Goal: Task Accomplishment & Management: Manage account settings

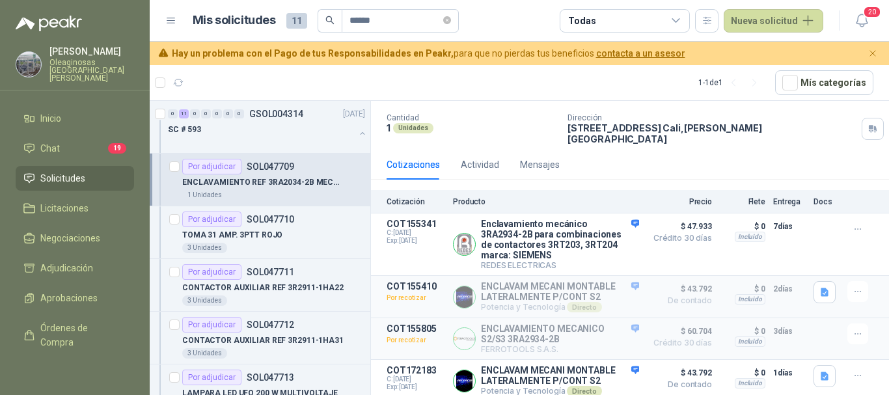
click at [60, 171] on span "Solicitudes" at bounding box center [62, 178] width 45 height 14
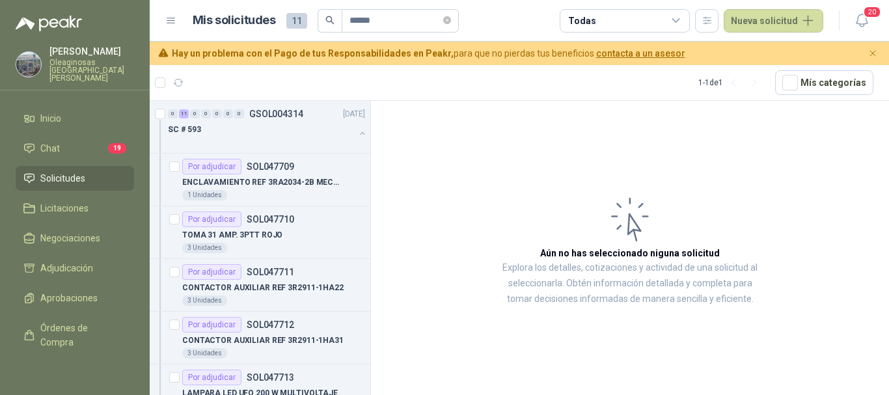
click at [67, 171] on span "Solicitudes" at bounding box center [62, 178] width 45 height 14
click at [399, 17] on input "******" at bounding box center [395, 21] width 91 height 22
type input "******"
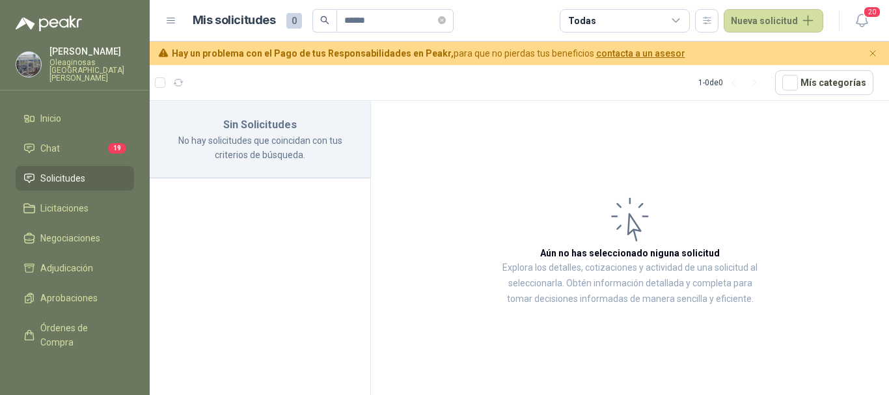
click at [70, 64] on p "Oleaginosas [GEOGRAPHIC_DATA][PERSON_NAME]" at bounding box center [91, 70] width 85 height 23
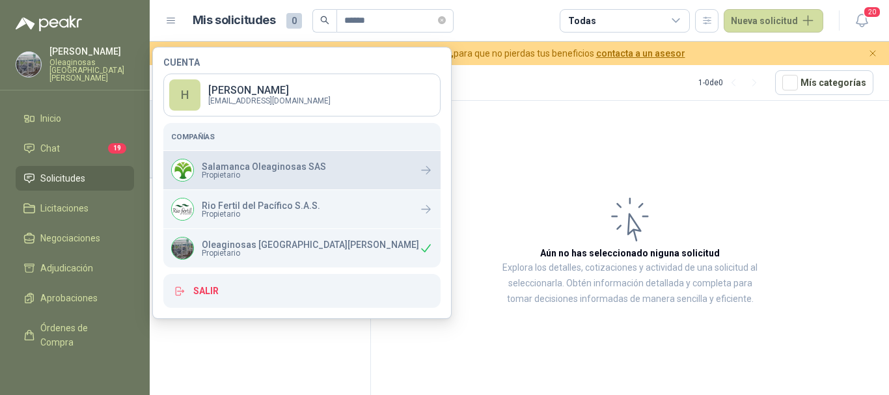
click at [247, 165] on p "Salamanca Oleaginosas SAS" at bounding box center [264, 166] width 124 height 9
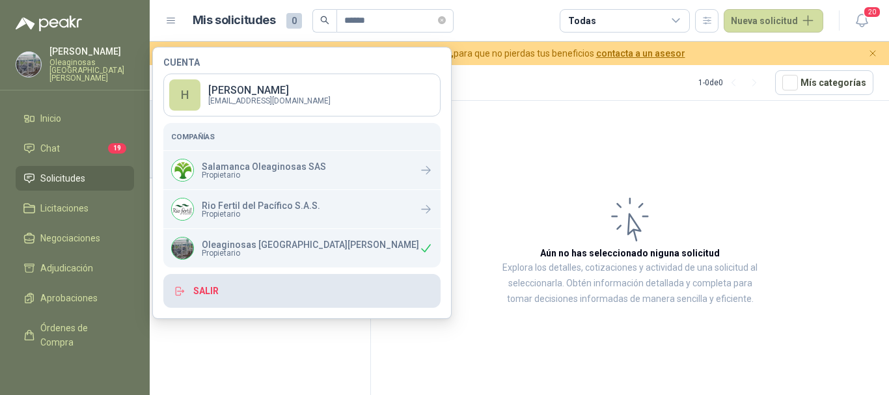
click at [203, 295] on button "Salir" at bounding box center [301, 291] width 277 height 34
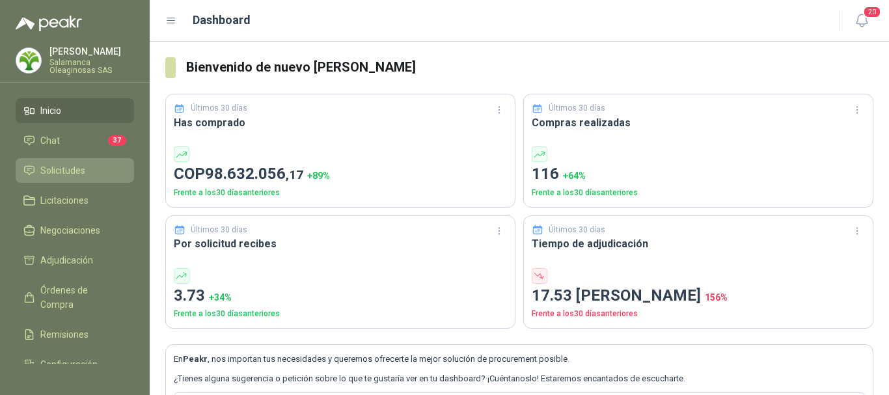
click at [74, 169] on span "Solicitudes" at bounding box center [62, 170] width 45 height 14
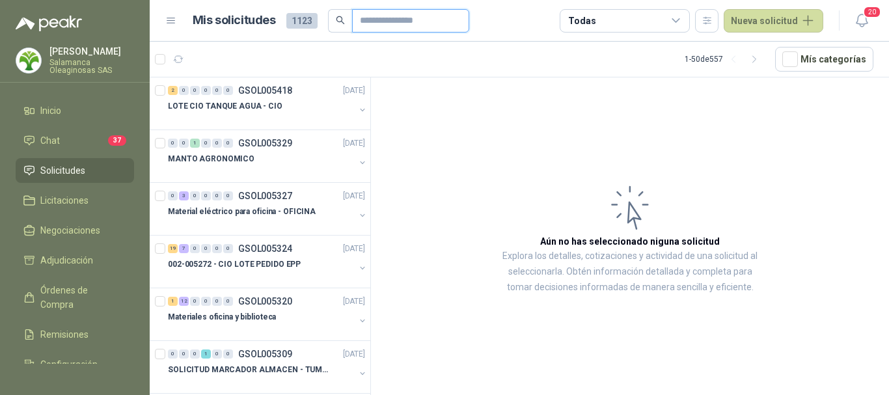
click at [428, 20] on input "text" at bounding box center [405, 21] width 91 height 22
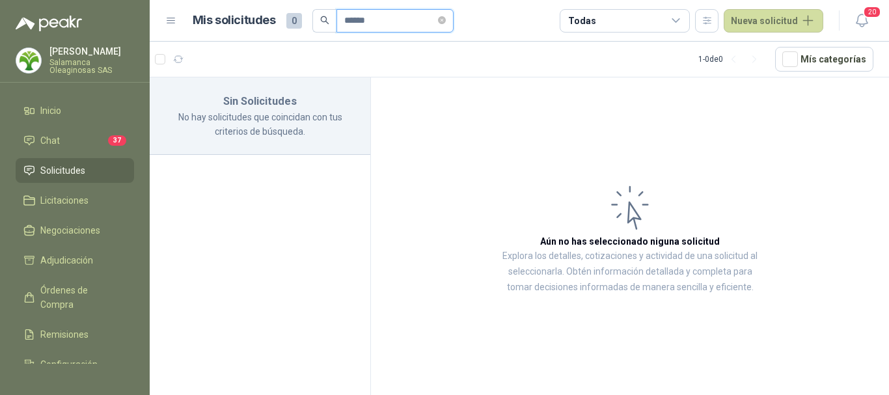
type input "******"
click at [87, 173] on li "Solicitudes" at bounding box center [74, 170] width 103 height 14
click at [72, 55] on p "[PERSON_NAME]" at bounding box center [91, 51] width 85 height 9
click at [64, 173] on span "Solicitudes" at bounding box center [62, 170] width 45 height 14
click at [92, 55] on p "[PERSON_NAME]" at bounding box center [91, 51] width 85 height 9
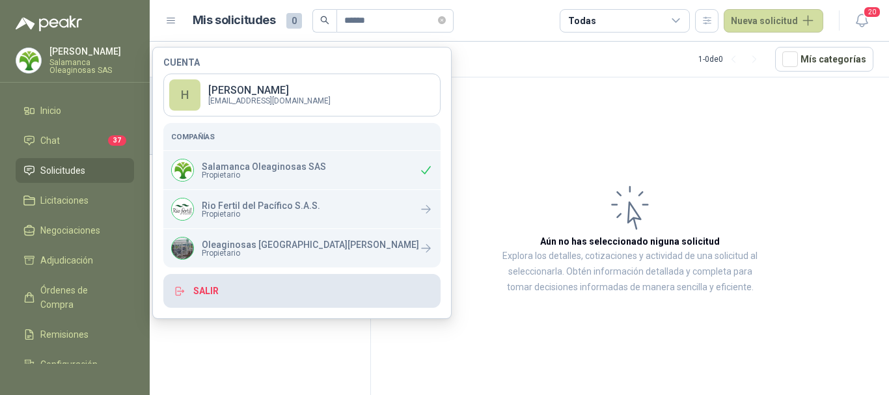
click at [199, 287] on button "Salir" at bounding box center [301, 291] width 277 height 34
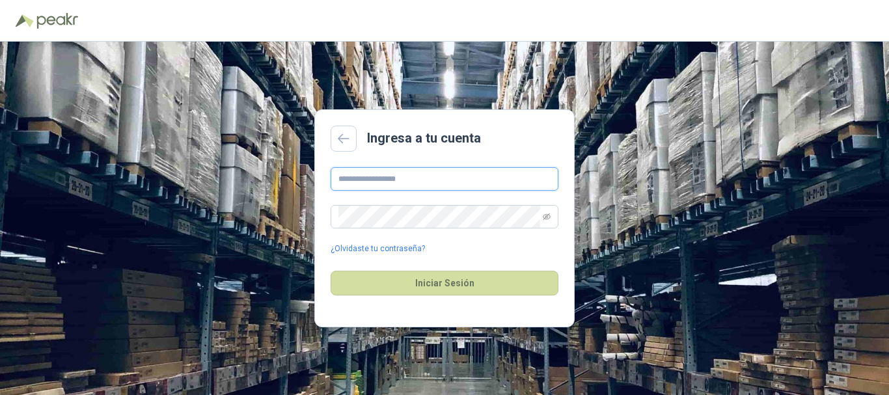
click at [449, 177] on input "text" at bounding box center [445, 178] width 228 height 23
type input "**********"
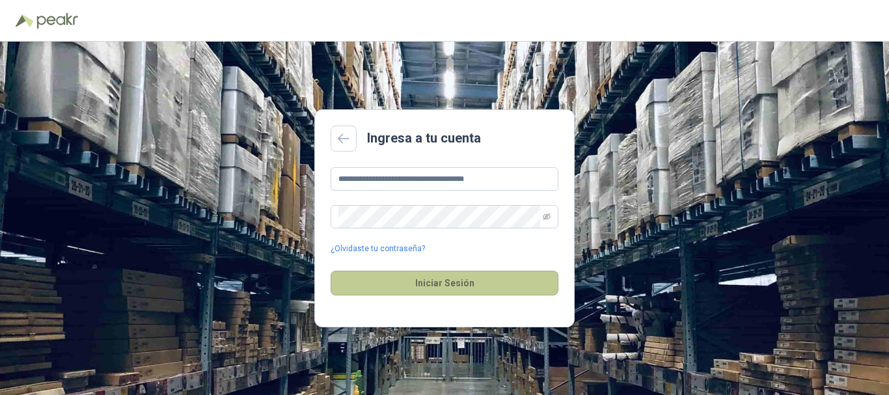
click at [439, 283] on button "Iniciar Sesión" at bounding box center [445, 283] width 228 height 25
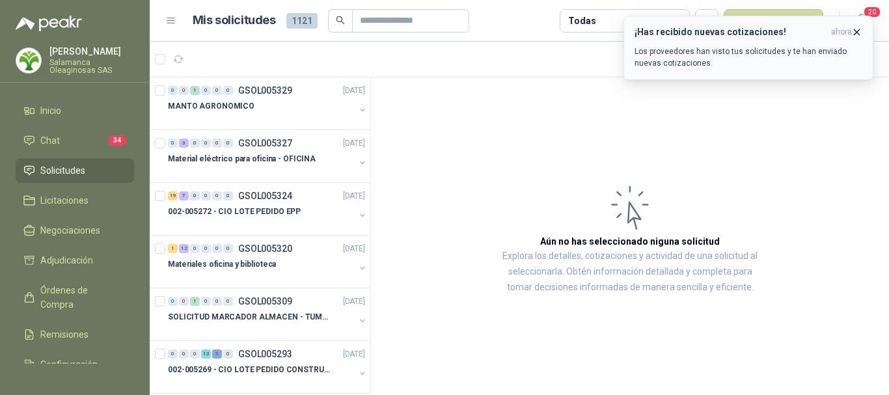
drag, startPoint x: 861, startPoint y: 31, endPoint x: 677, endPoint y: 76, distance: 189.5
click at [861, 31] on icon "button" at bounding box center [857, 32] width 11 height 11
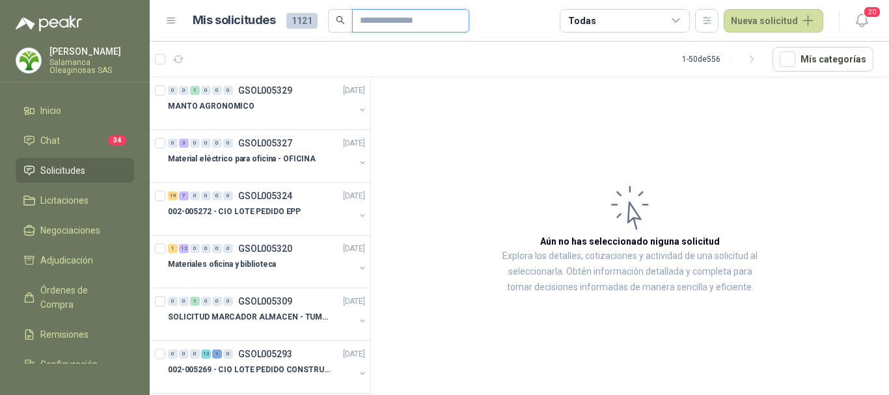
click at [438, 20] on input "text" at bounding box center [405, 21] width 91 height 22
type input "**"
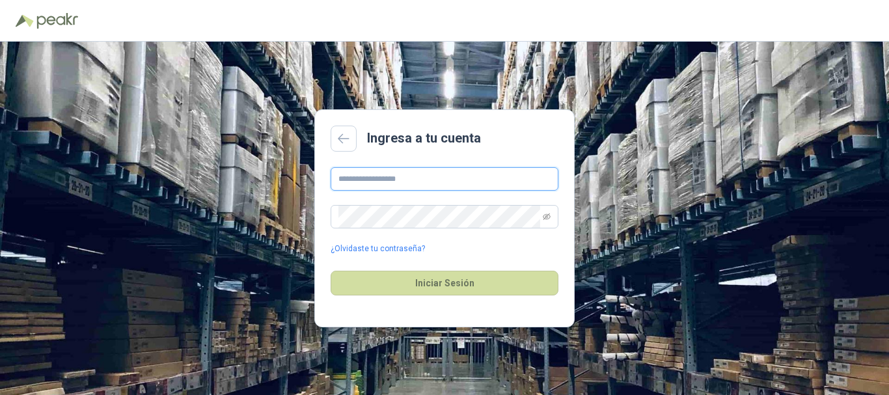
click at [427, 180] on input "text" at bounding box center [445, 178] width 228 height 23
type input "**********"
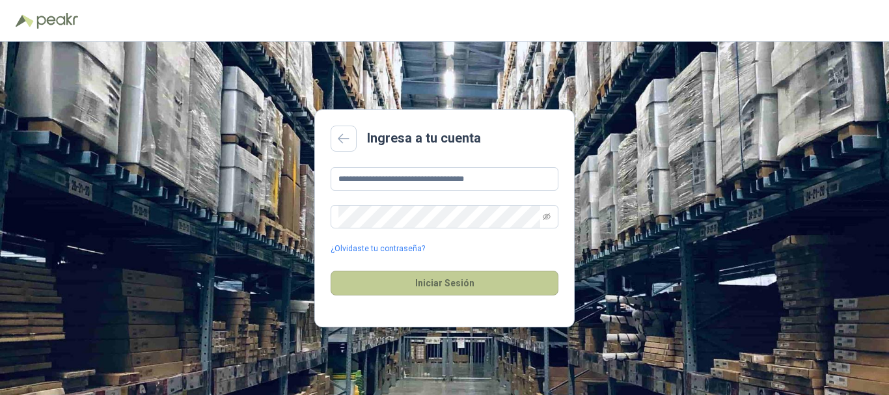
click at [431, 283] on button "Iniciar Sesión" at bounding box center [445, 283] width 228 height 25
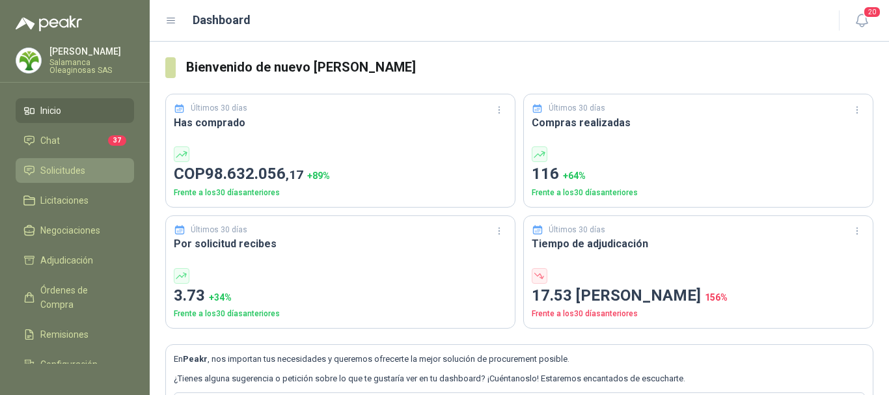
click at [61, 169] on span "Solicitudes" at bounding box center [62, 170] width 45 height 14
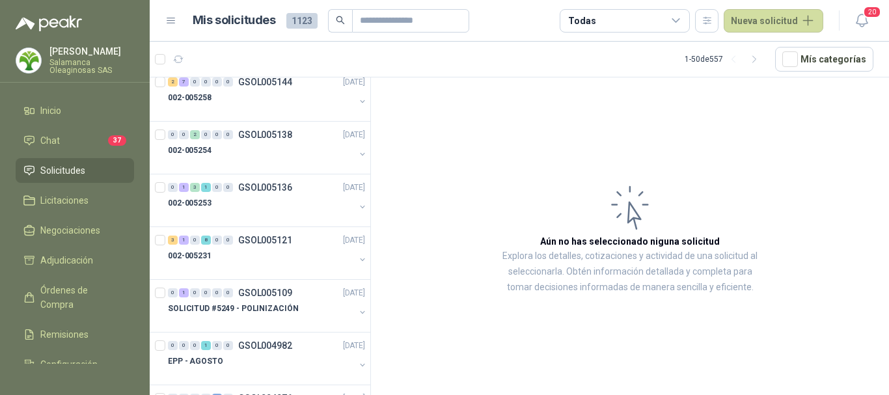
scroll to position [651, 0]
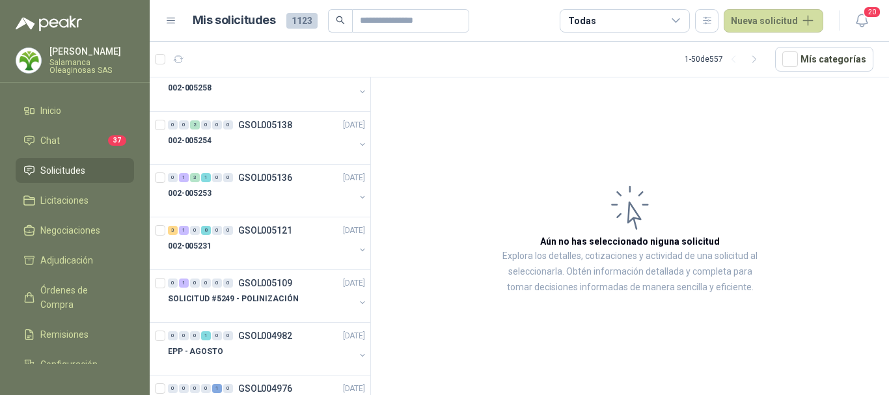
click at [70, 53] on p "[PERSON_NAME]" at bounding box center [91, 51] width 85 height 9
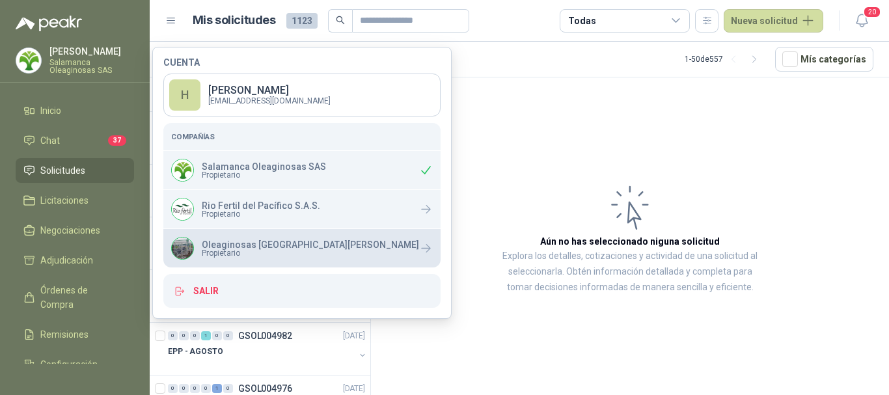
click at [236, 247] on p "Oleaginosas [GEOGRAPHIC_DATA][PERSON_NAME]" at bounding box center [310, 244] width 217 height 9
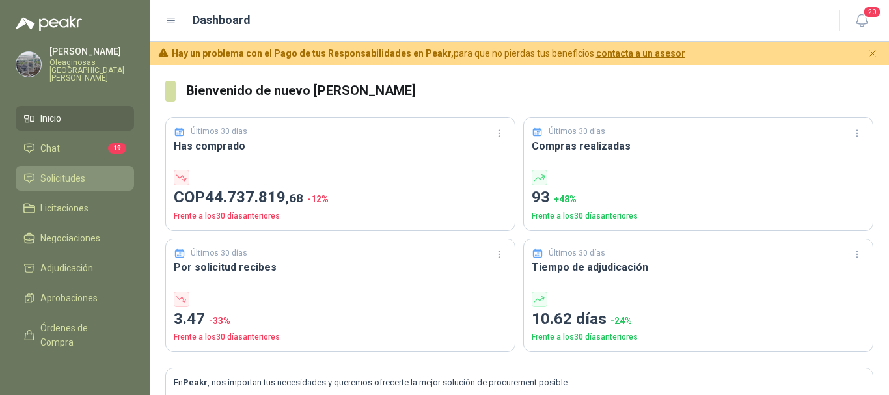
click at [55, 171] on span "Solicitudes" at bounding box center [62, 178] width 45 height 14
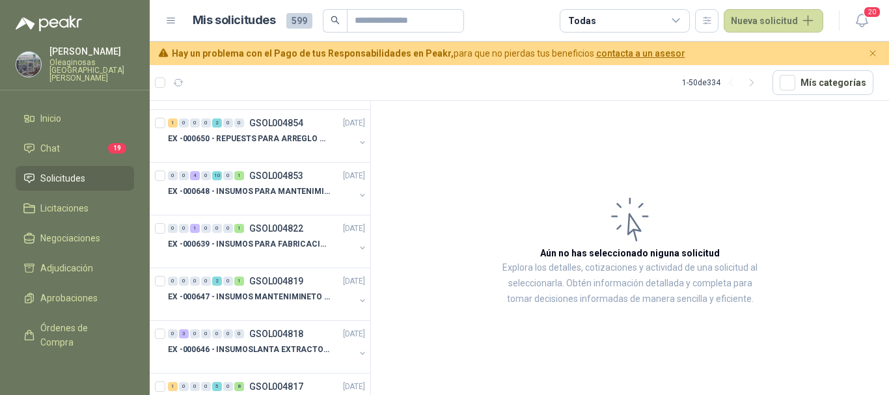
scroll to position [846, 0]
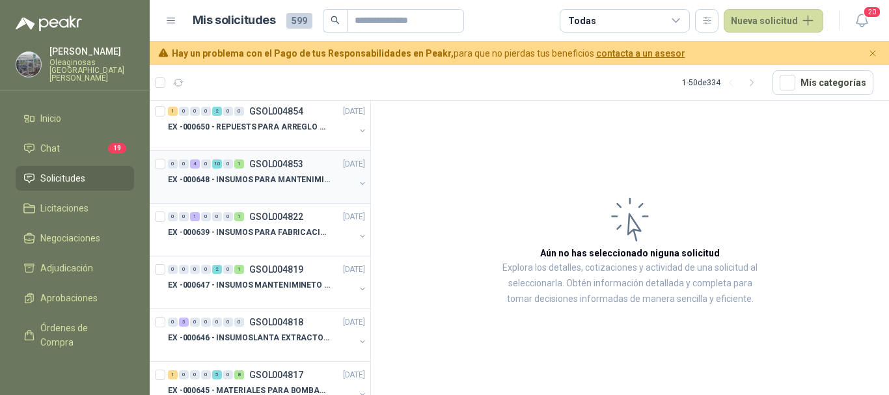
click at [254, 185] on p "EX -000648 - INSUMOS PARA MANTENIMIENITO MECANICO" at bounding box center [249, 180] width 162 height 12
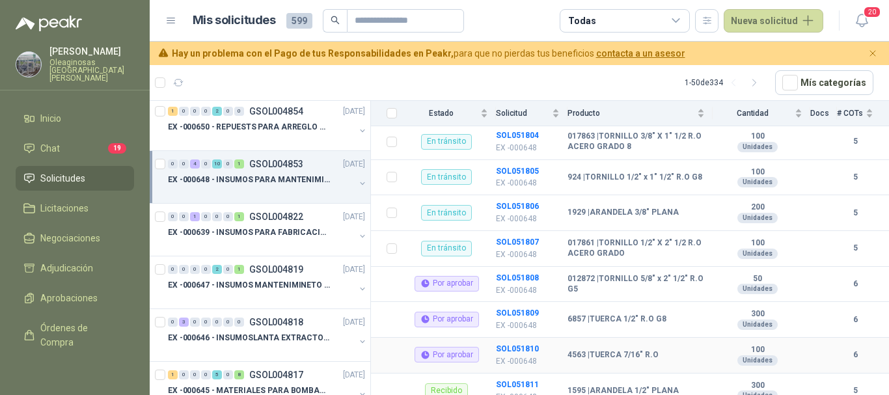
scroll to position [303, 0]
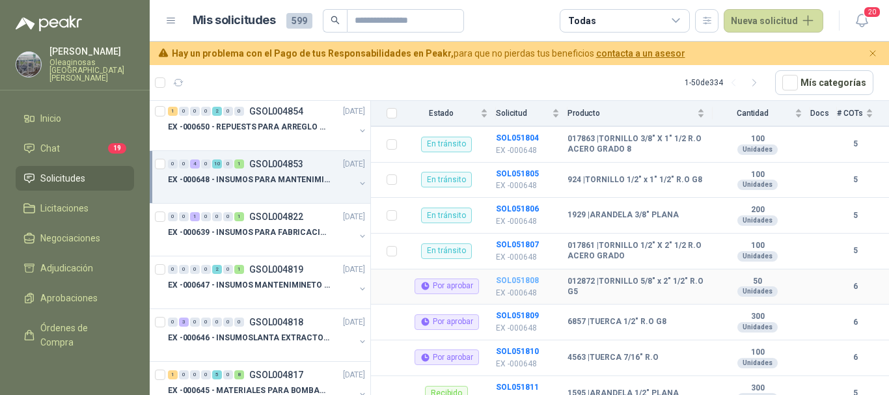
click at [512, 276] on b "SOL051808" at bounding box center [517, 280] width 43 height 9
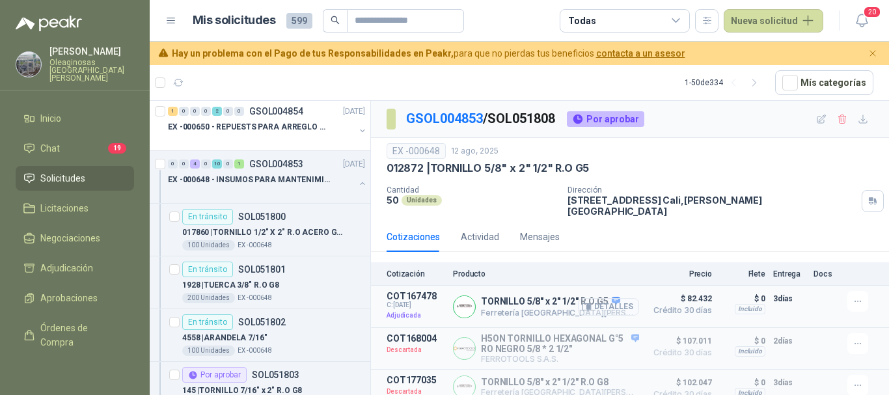
click at [610, 298] on button "Detalles" at bounding box center [608, 307] width 61 height 18
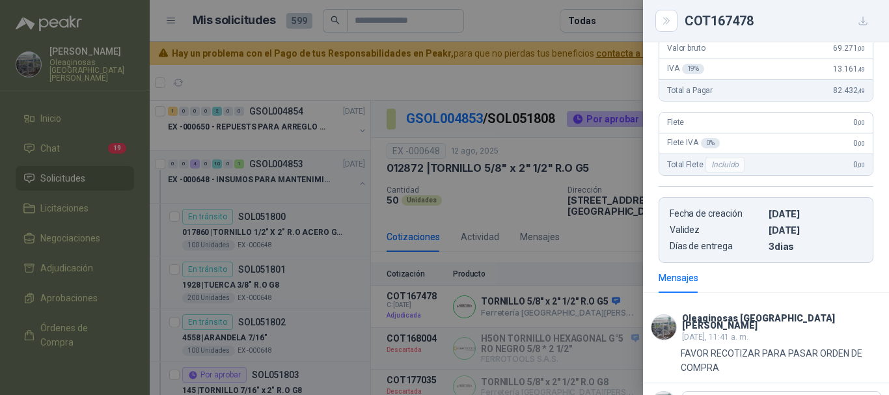
scroll to position [255, 0]
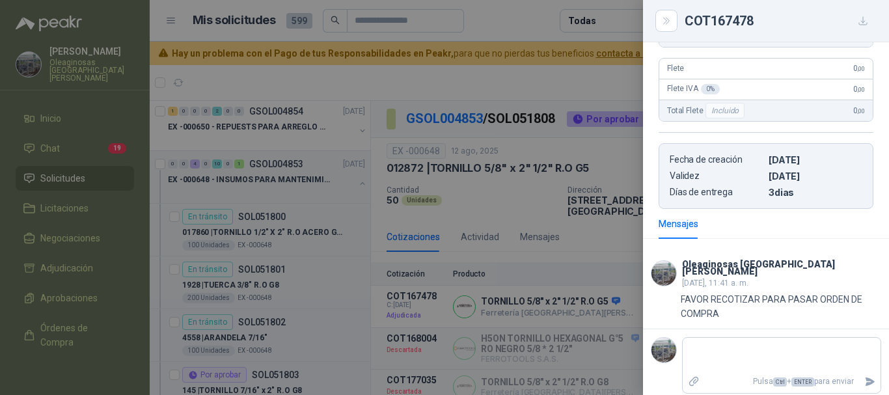
click at [524, 16] on div at bounding box center [444, 197] width 889 height 395
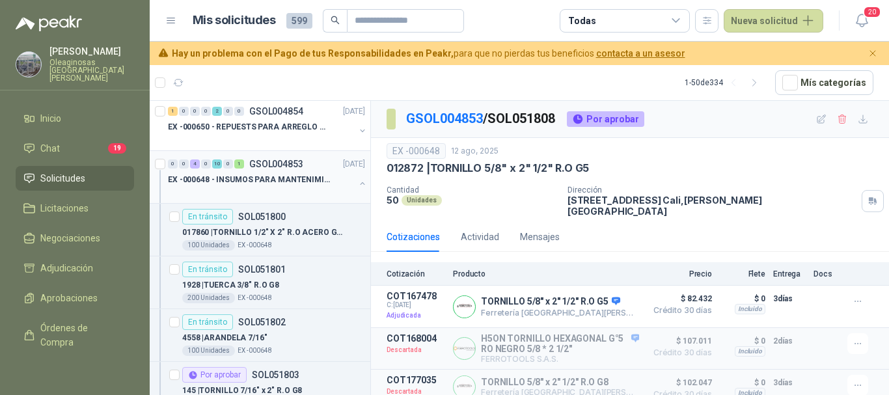
click at [279, 184] on p "EX -000648 - INSUMOS PARA MANTENIMIENITO MECANICO" at bounding box center [249, 180] width 162 height 12
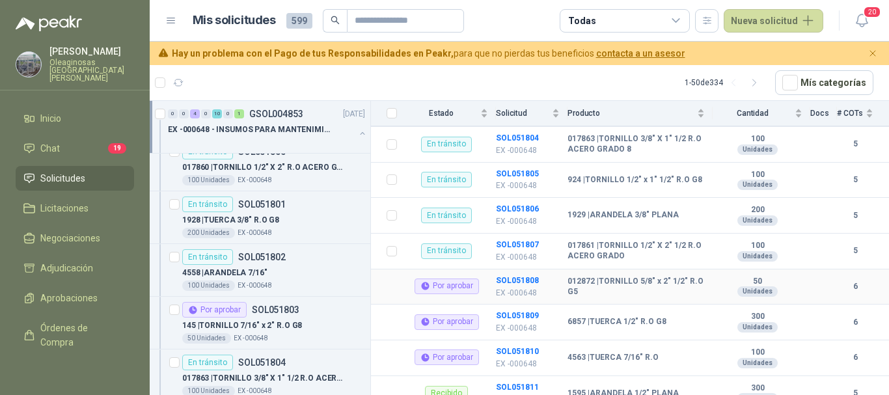
scroll to position [326, 0]
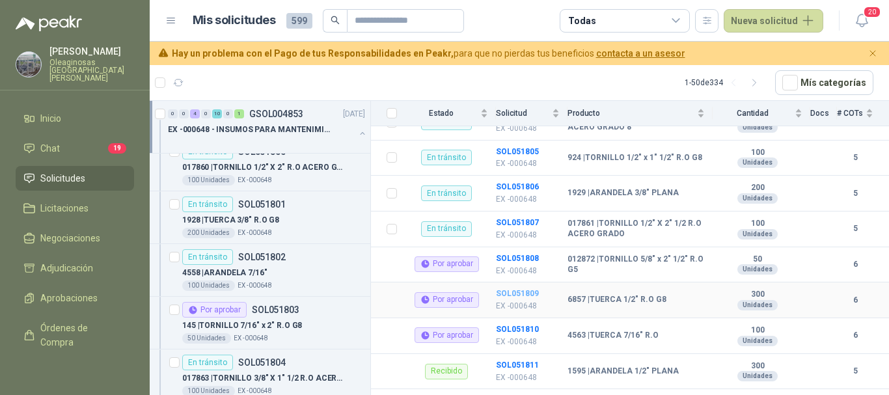
click at [518, 289] on b "SOL051809" at bounding box center [517, 293] width 43 height 9
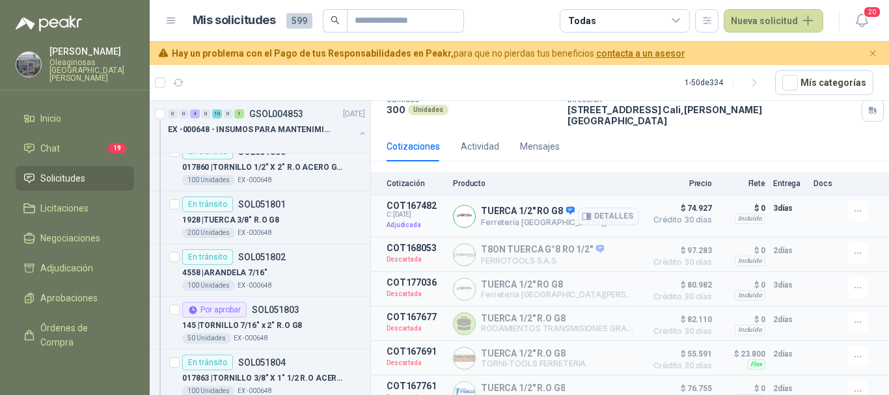
scroll to position [96, 0]
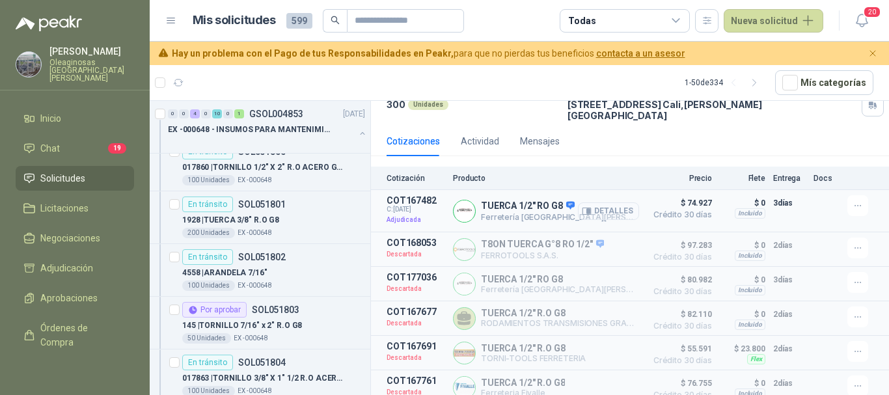
click at [615, 203] on button "Detalles" at bounding box center [608, 212] width 61 height 18
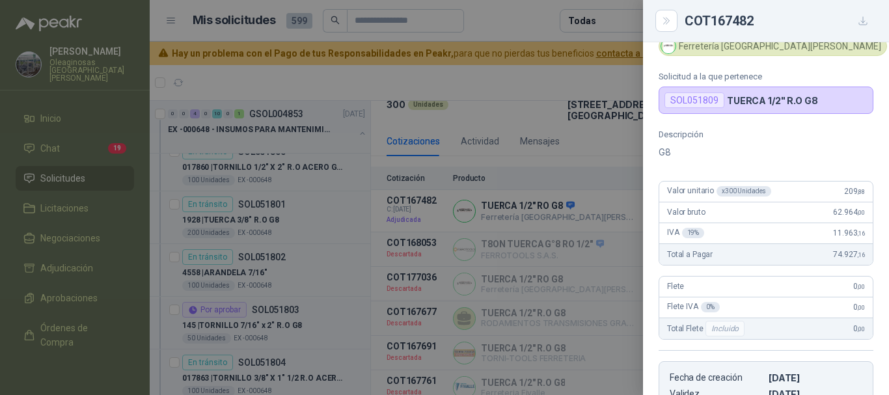
scroll to position [0, 0]
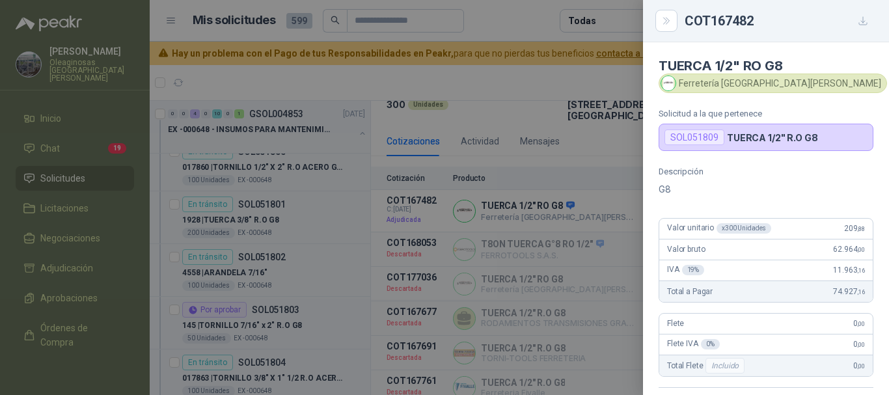
click at [531, 23] on div at bounding box center [444, 197] width 889 height 395
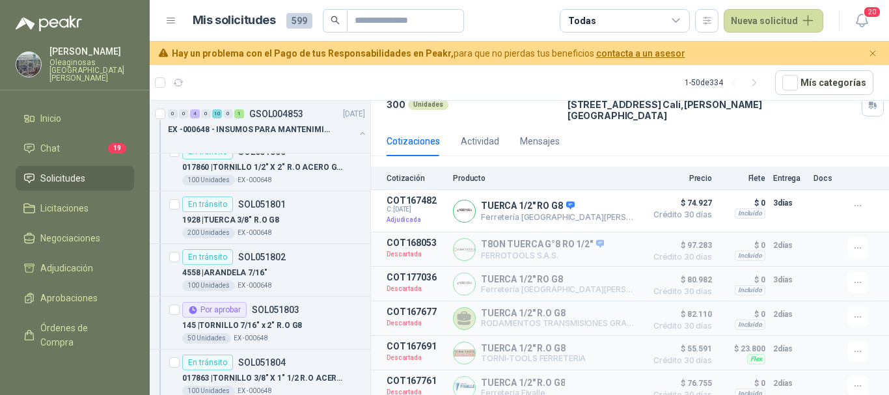
click at [530, 14] on article "Mis solicitudes 599 Todas Nueva solicitud" at bounding box center [509, 20] width 632 height 23
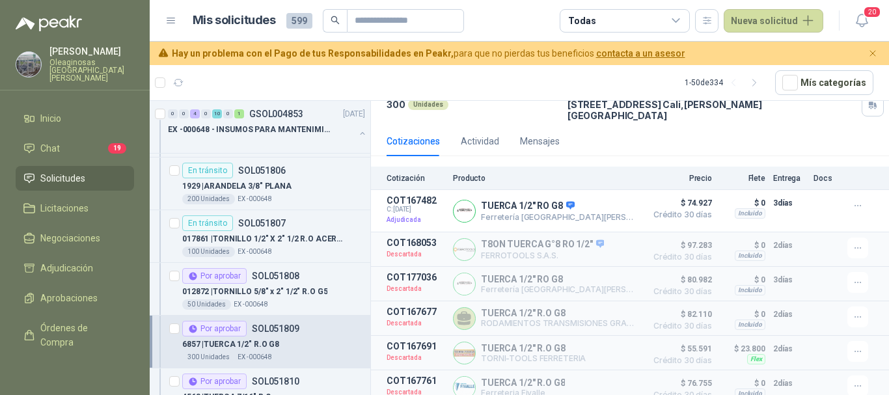
scroll to position [1237, 0]
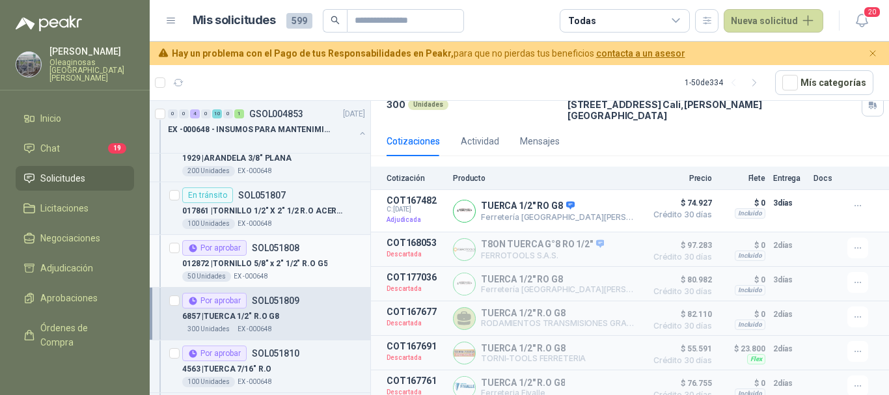
click at [306, 268] on p "012872 | TORNILLO 5/8" x 2" 1/2" R.O G5" at bounding box center [254, 264] width 145 height 12
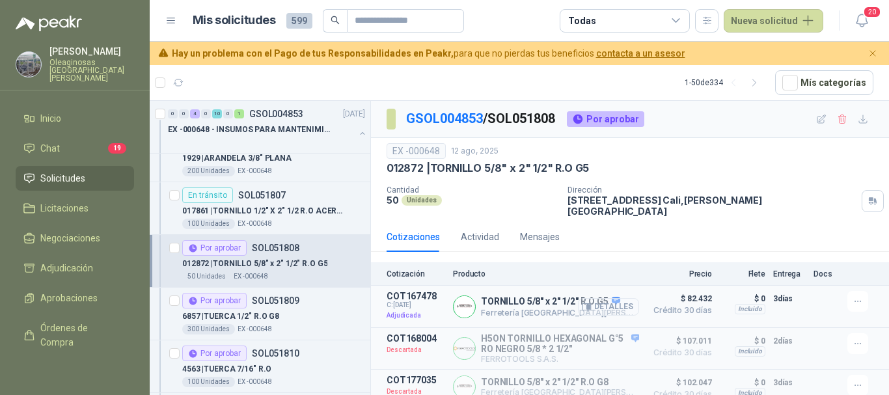
click at [604, 298] on button "Detalles" at bounding box center [608, 307] width 61 height 18
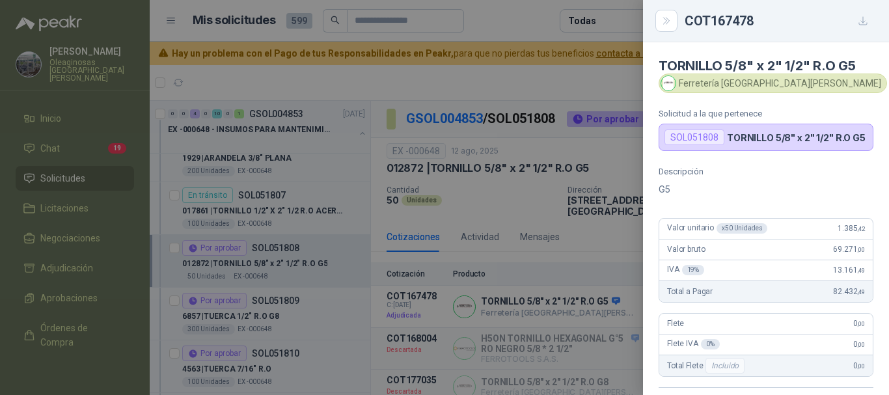
click at [509, 16] on div at bounding box center [444, 197] width 889 height 395
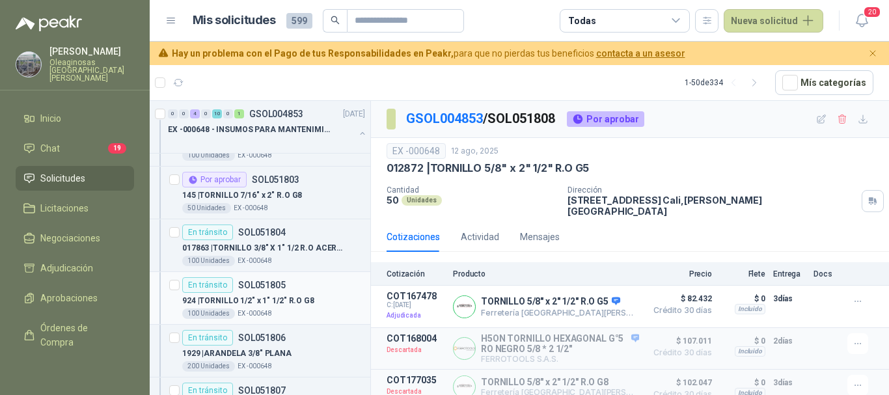
scroll to position [977, 0]
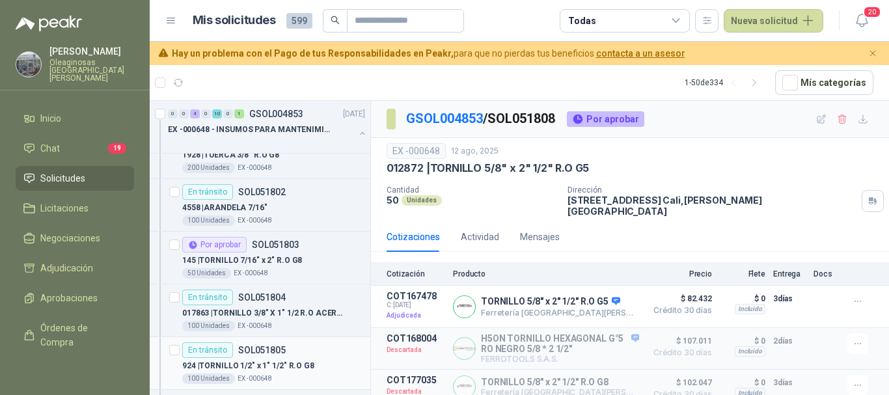
click at [319, 259] on div "145 | TORNILLO 7/16" x 2" R.O G8" at bounding box center [273, 261] width 183 height 16
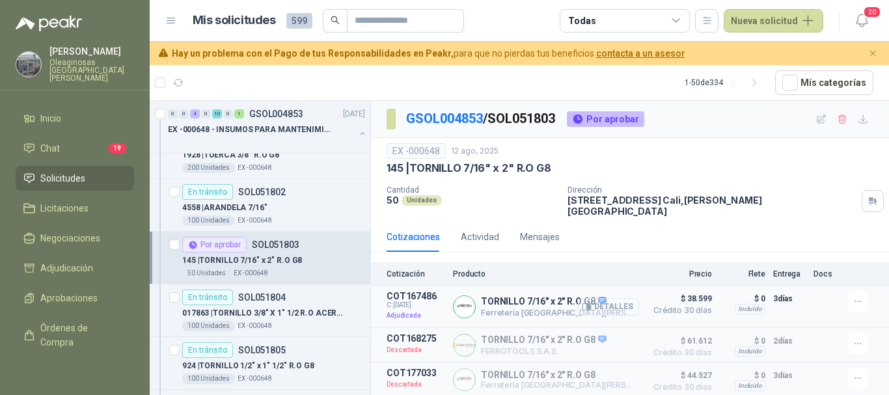
click at [614, 301] on button "Detalles" at bounding box center [608, 307] width 61 height 18
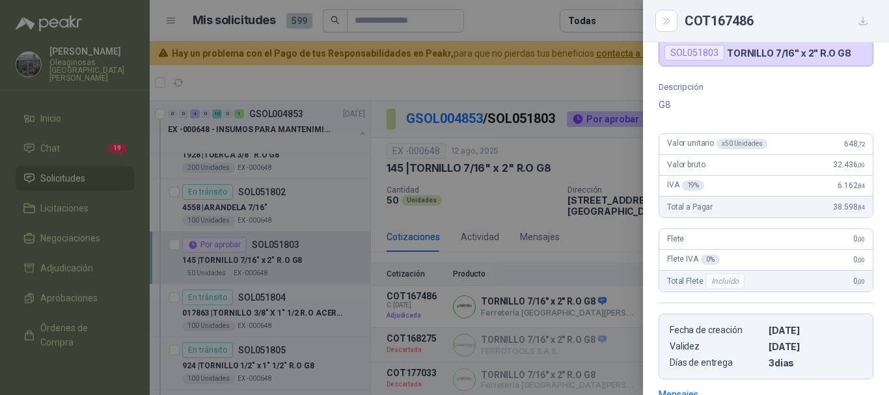
scroll to position [53, 0]
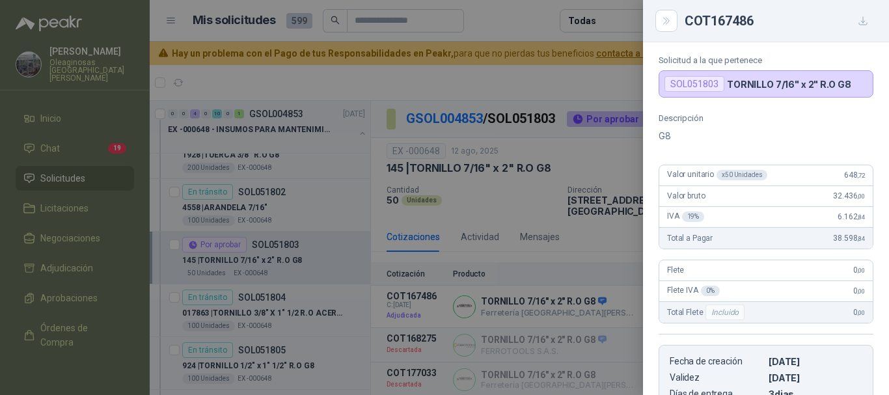
click at [598, 80] on div at bounding box center [444, 197] width 889 height 395
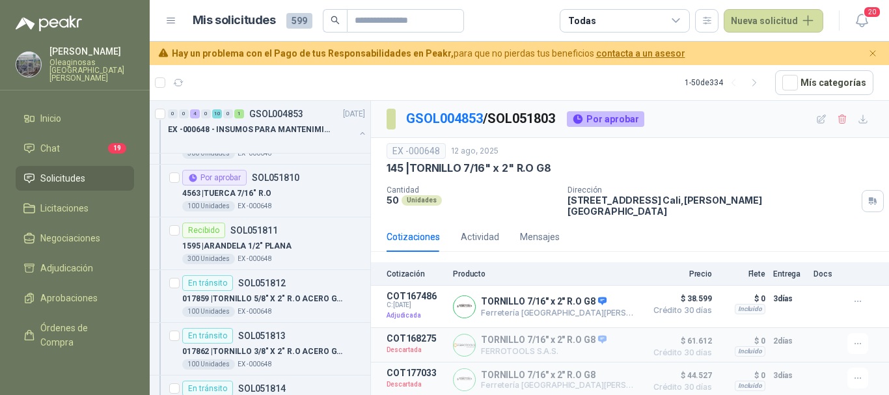
scroll to position [1432, 0]
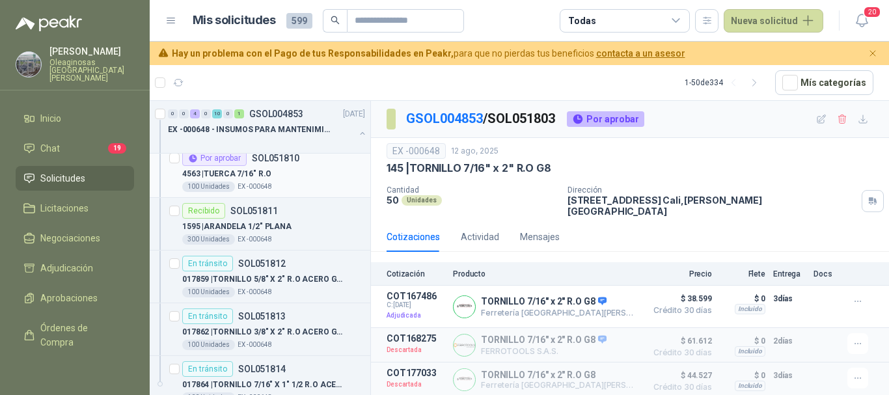
click at [300, 178] on div "4563 | TUERCA 7/16" R.O" at bounding box center [273, 174] width 183 height 16
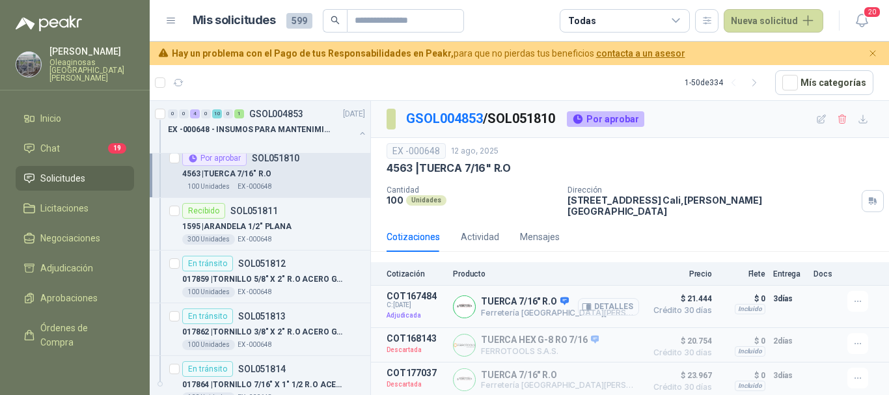
click at [608, 298] on button "Detalles" at bounding box center [608, 307] width 61 height 18
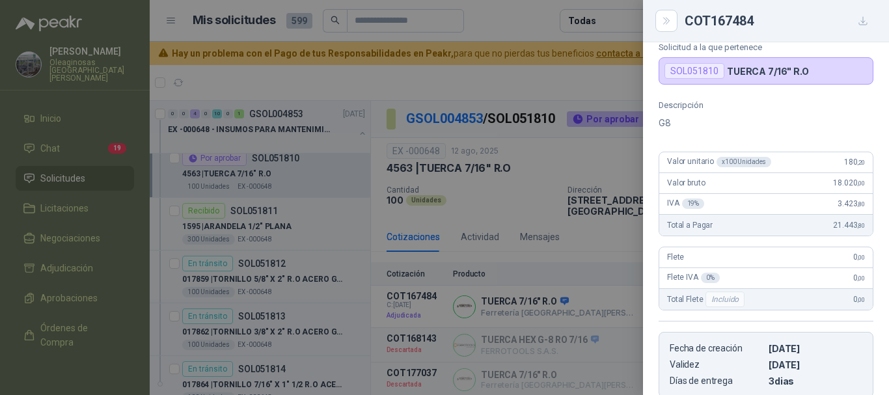
scroll to position [53, 0]
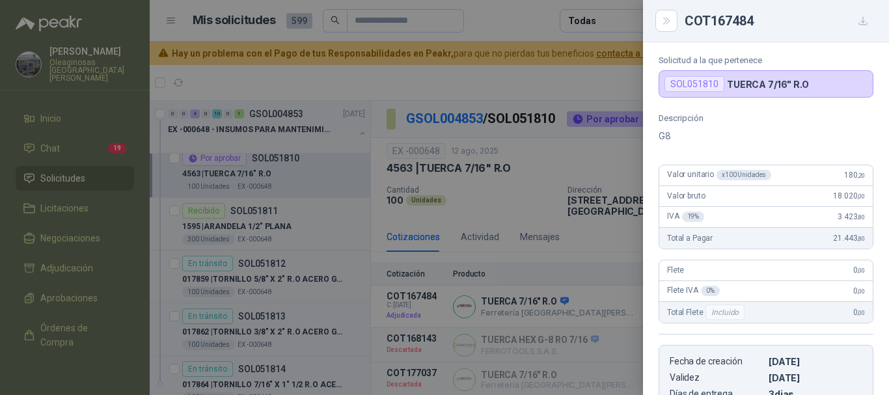
click at [525, 77] on div at bounding box center [444, 197] width 889 height 395
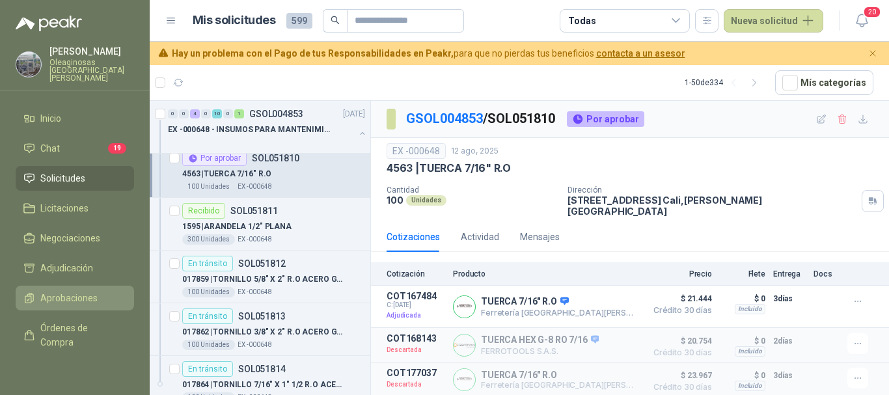
click at [94, 291] on span "Aprobaciones" at bounding box center [68, 298] width 57 height 14
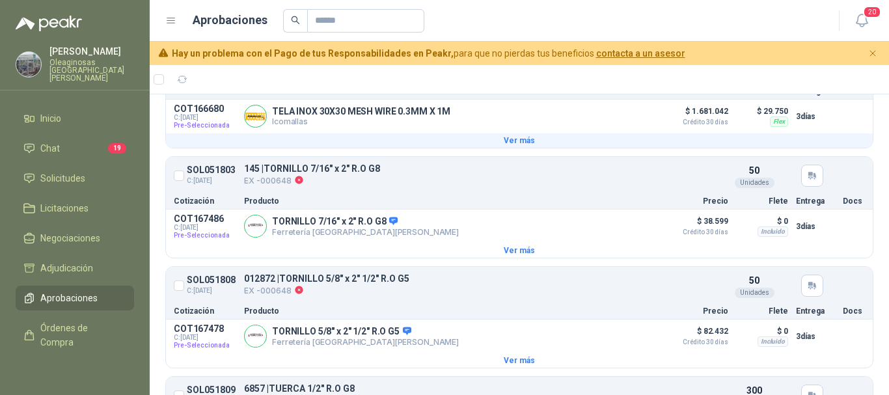
scroll to position [130, 0]
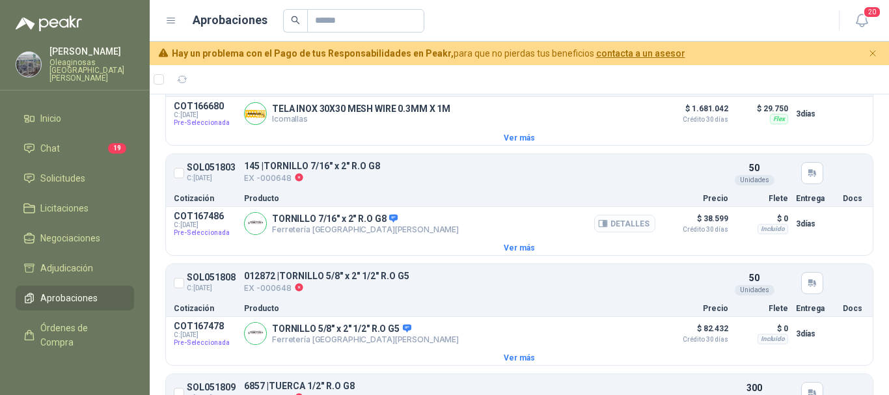
click at [617, 225] on button "Detalles" at bounding box center [624, 224] width 61 height 18
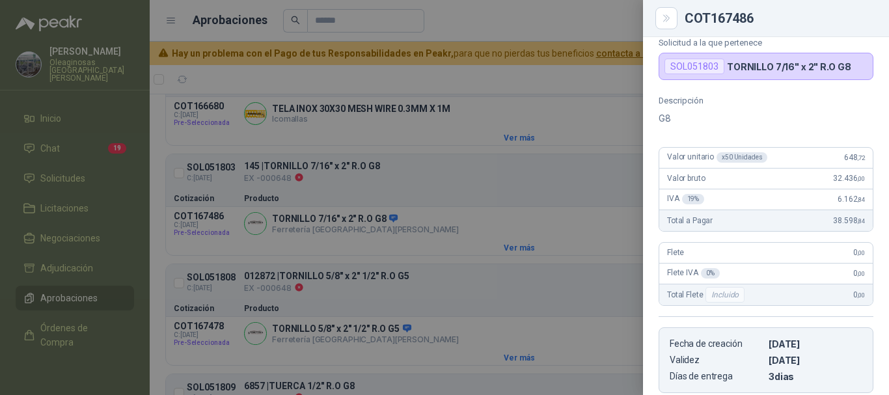
scroll to position [0, 0]
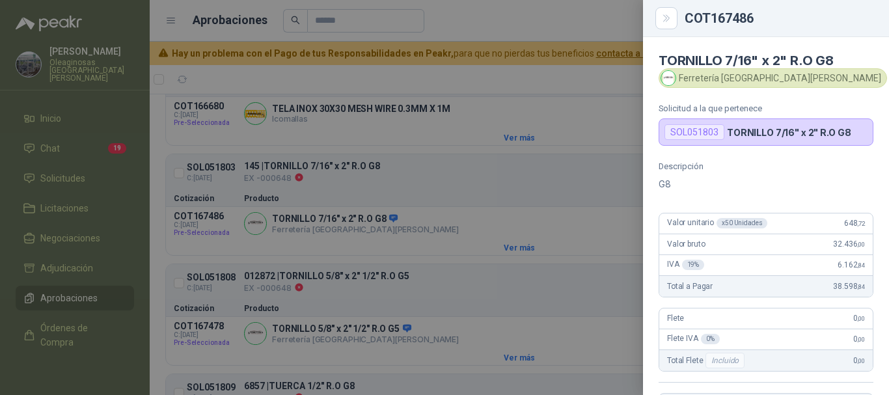
click at [537, 113] on div at bounding box center [444, 197] width 889 height 395
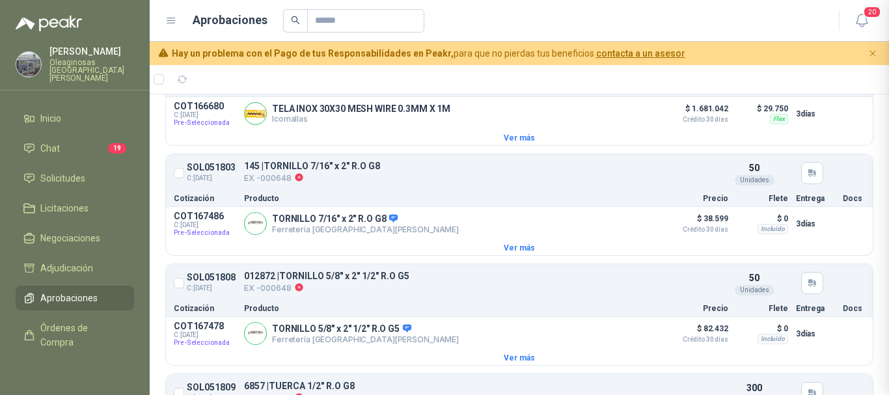
scroll to position [250, 0]
click at [622, 227] on button "Detalles" at bounding box center [624, 224] width 61 height 18
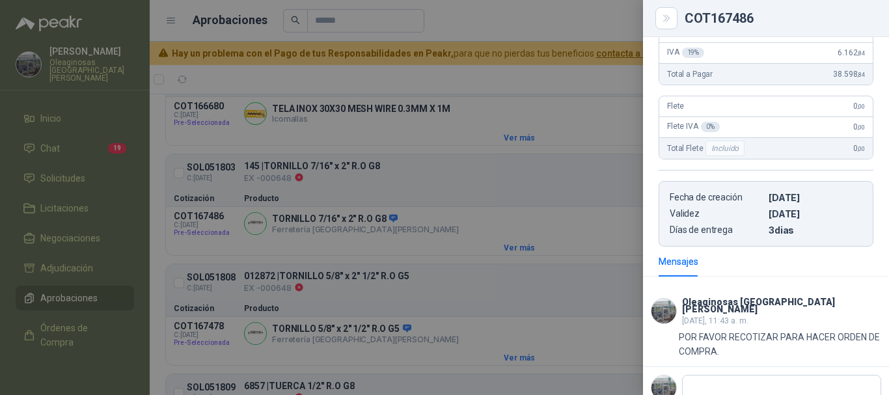
scroll to position [185, 0]
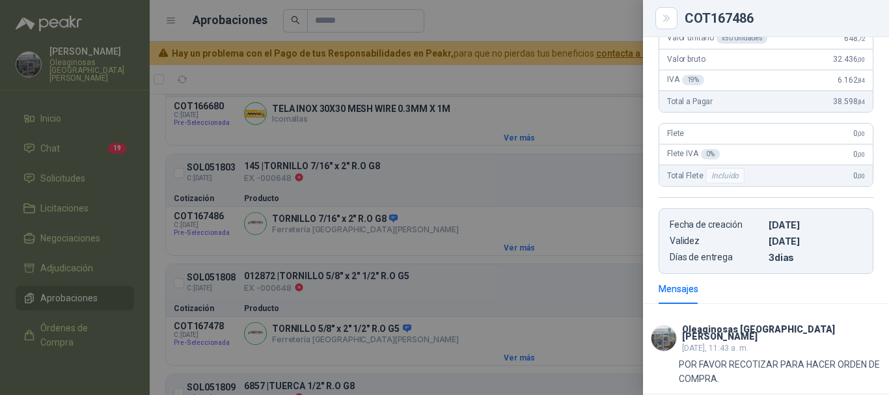
click at [562, 118] on div at bounding box center [444, 197] width 889 height 395
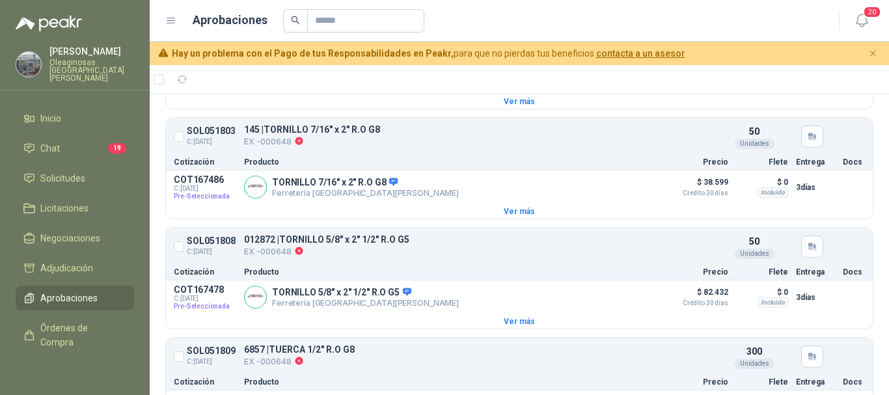
scroll to position [195, 0]
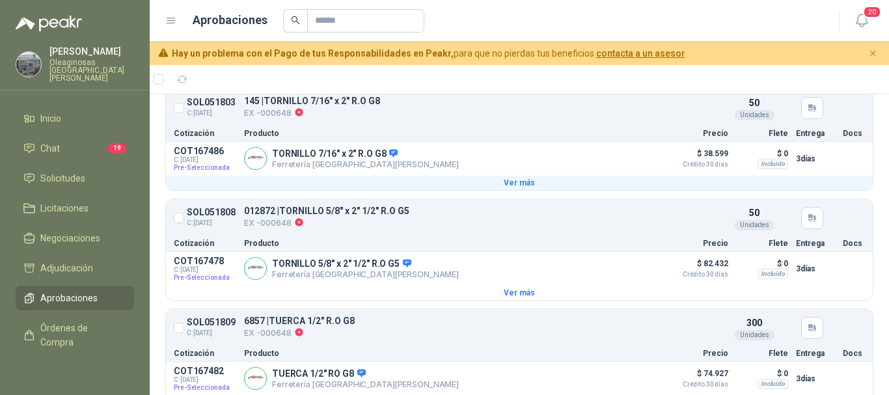
click at [520, 186] on button "Ver más" at bounding box center [519, 183] width 707 height 14
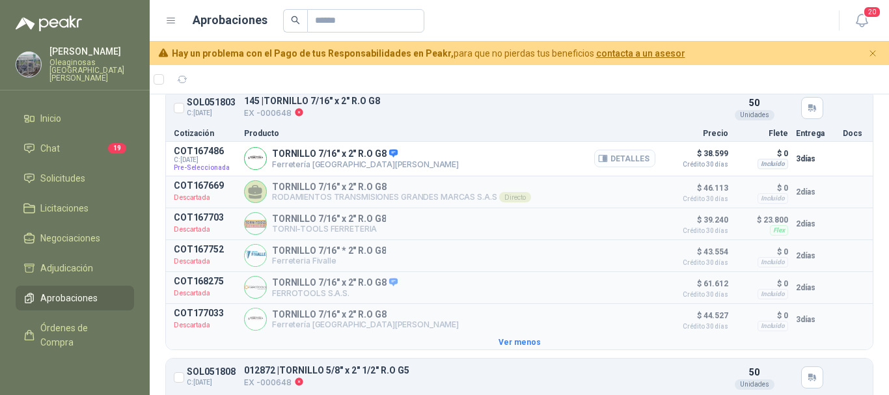
click at [621, 160] on button "Detalles" at bounding box center [624, 159] width 61 height 18
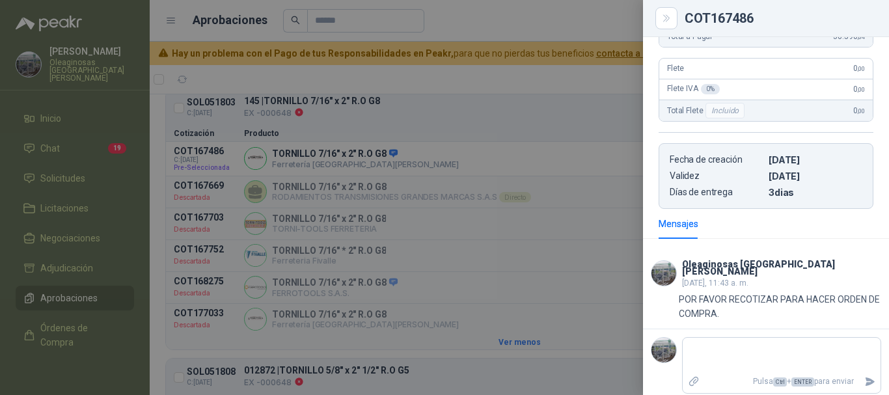
click at [568, 72] on div at bounding box center [444, 197] width 889 height 395
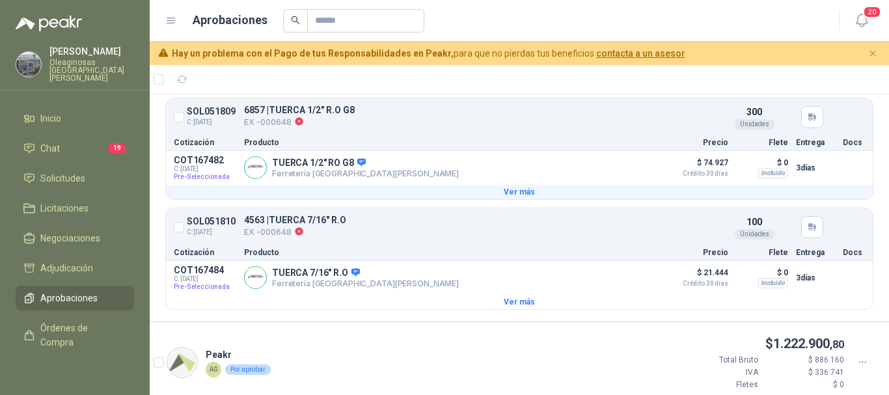
scroll to position [586, 0]
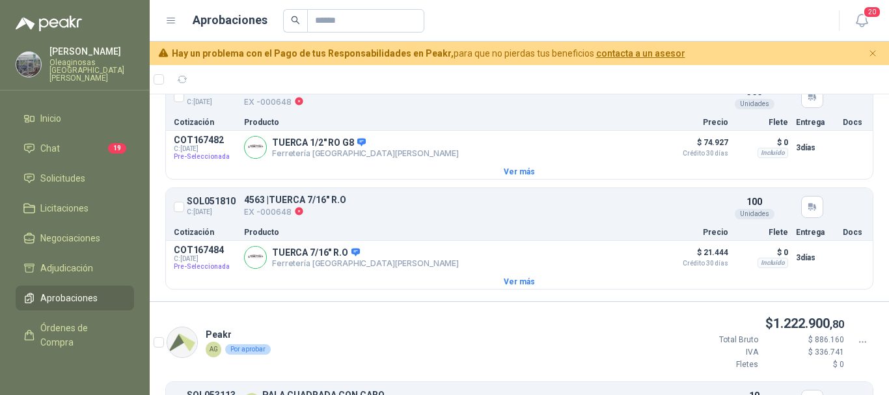
click at [111, 26] on div at bounding box center [75, 15] width 150 height 31
click at [486, 15] on div at bounding box center [553, 20] width 541 height 23
click at [49, 171] on span "Solicitudes" at bounding box center [62, 178] width 45 height 14
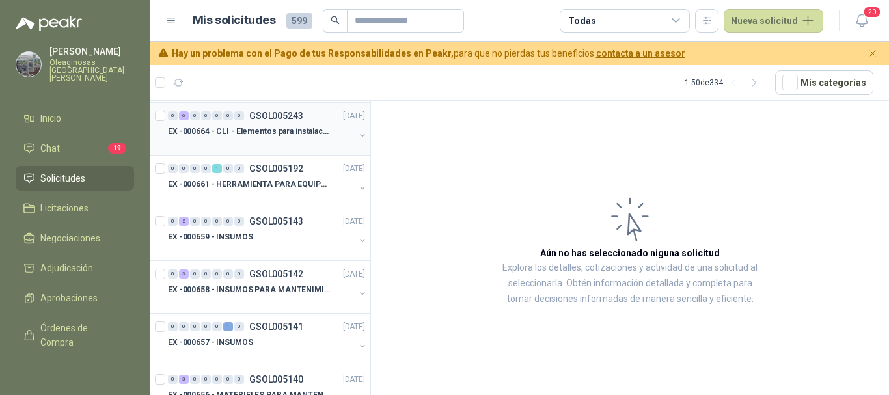
scroll to position [195, 0]
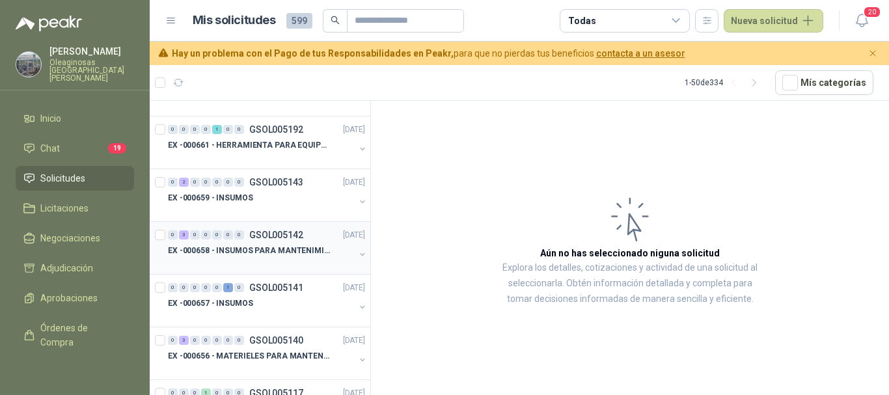
click at [275, 259] on div at bounding box center [261, 264] width 187 height 10
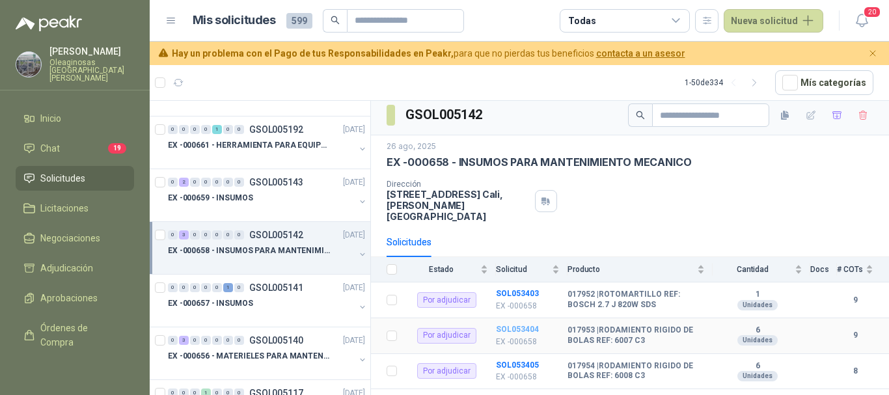
scroll to position [6, 0]
click at [510, 288] on b "SOL053403" at bounding box center [517, 292] width 43 height 9
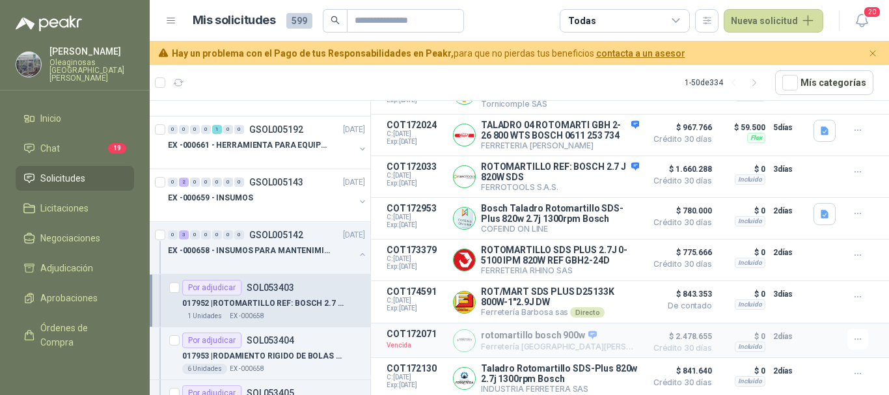
scroll to position [268, 0]
click at [505, 17] on article "Mis solicitudes 599 Todas Nueva solicitud" at bounding box center [509, 20] width 632 height 23
click at [294, 81] on article "1 - 50 de 334 Mís categorías" at bounding box center [520, 82] width 740 height 35
click at [249, 204] on p "EX -000659 - INSUMOS" at bounding box center [210, 198] width 85 height 12
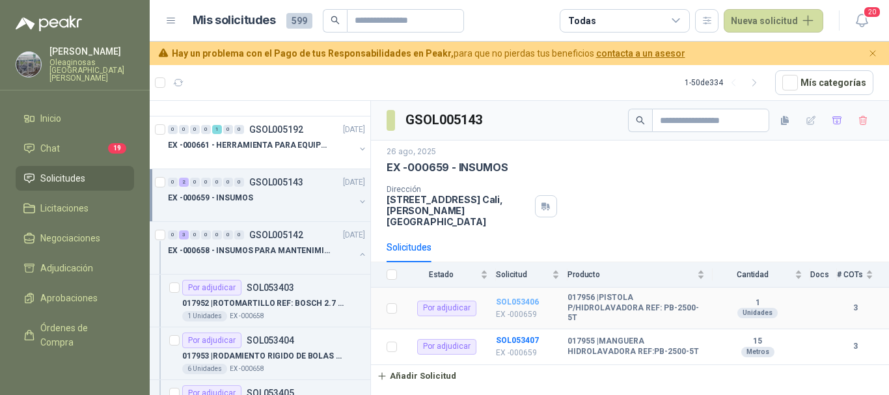
click at [516, 298] on b "SOL053406" at bounding box center [517, 302] width 43 height 9
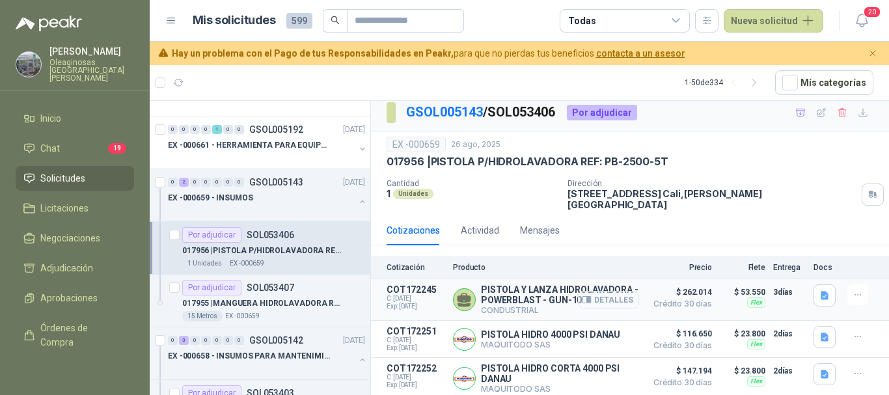
scroll to position [12, 0]
click at [611, 293] on button "Detalles" at bounding box center [608, 300] width 61 height 18
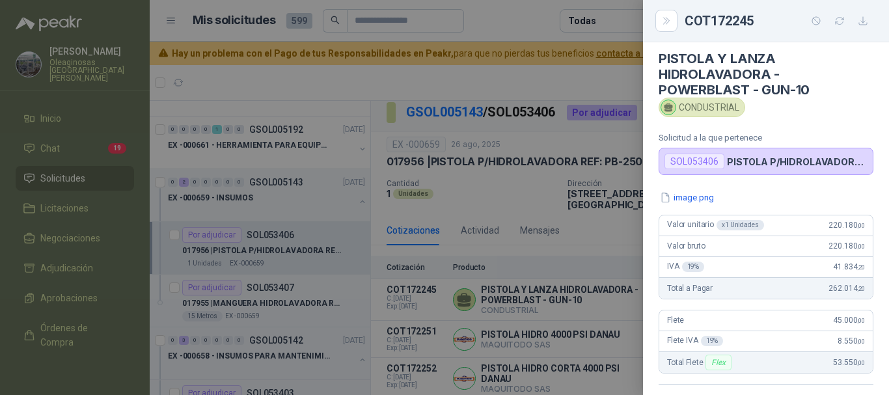
scroll to position [0, 0]
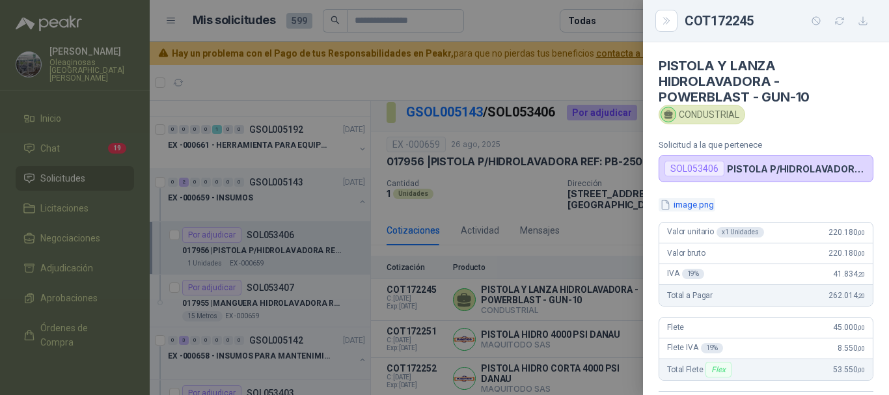
click at [692, 209] on button "image.png" at bounding box center [687, 205] width 57 height 14
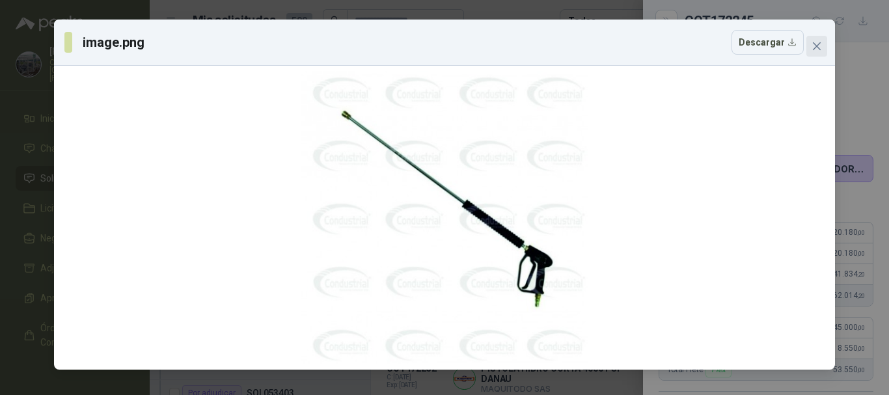
click at [817, 45] on icon "close" at bounding box center [817, 46] width 10 height 10
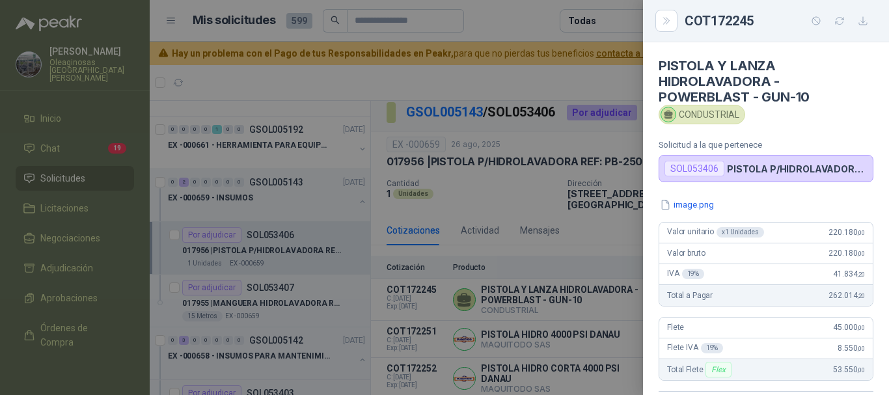
click at [535, 21] on div at bounding box center [444, 197] width 889 height 395
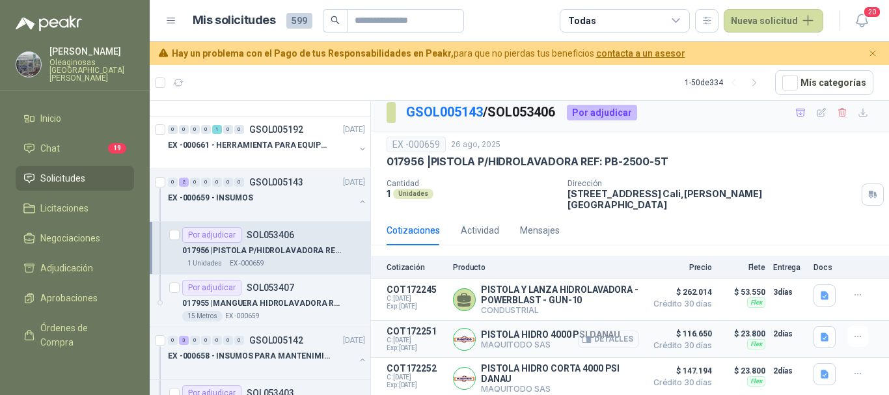
click at [610, 339] on button "Detalles" at bounding box center [608, 340] width 61 height 18
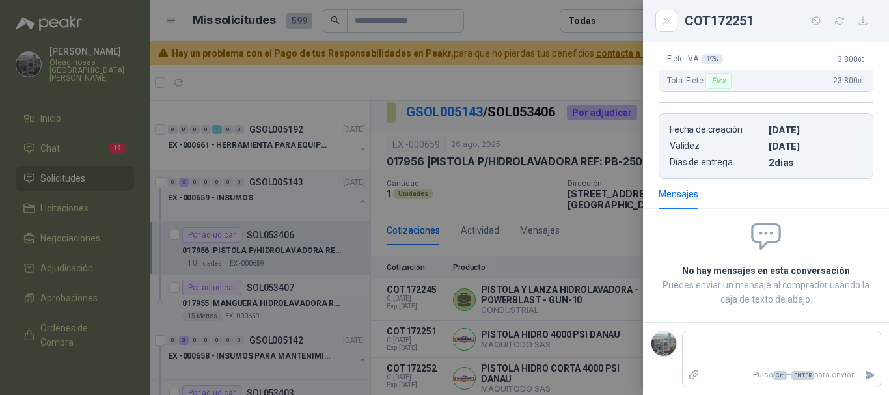
scroll to position [0, 0]
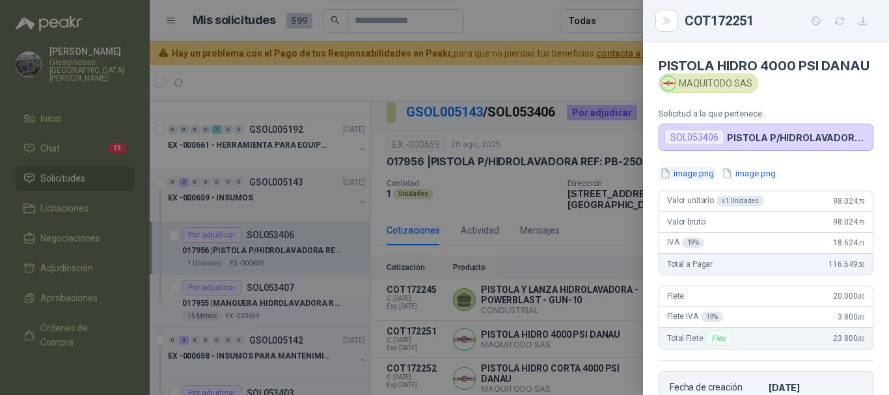
click at [698, 180] on button "image.png" at bounding box center [687, 174] width 57 height 14
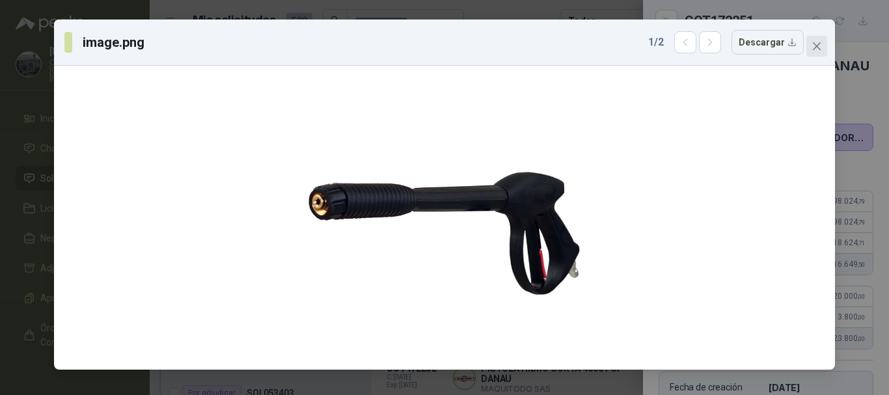
click at [815, 46] on icon "close" at bounding box center [817, 46] width 10 height 10
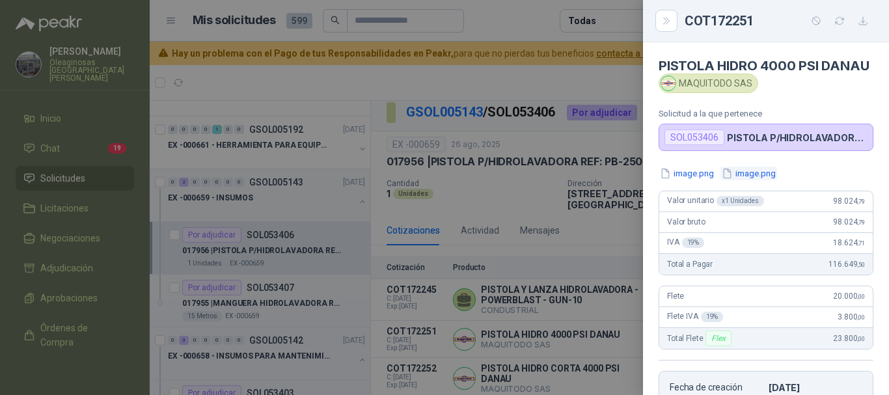
click at [768, 180] on button "image.png" at bounding box center [749, 174] width 57 height 14
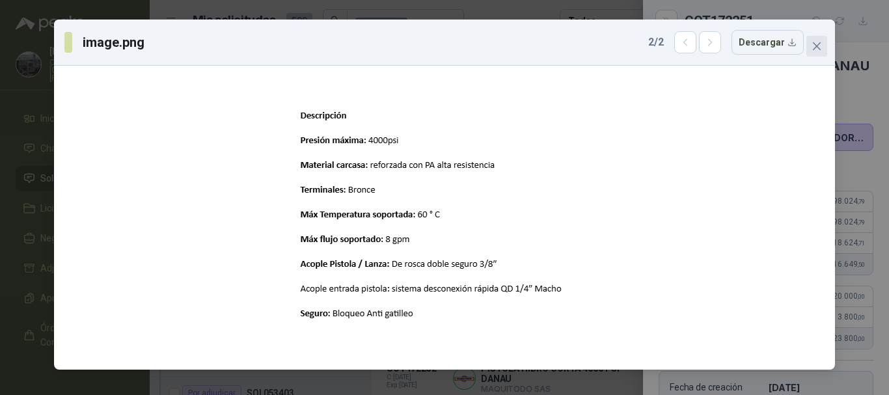
click at [819, 51] on button "Close" at bounding box center [817, 46] width 21 height 21
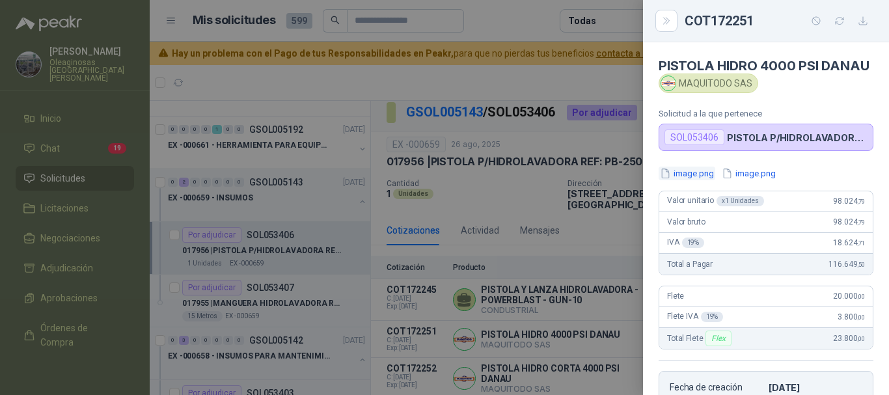
click at [690, 180] on button "image.png" at bounding box center [687, 174] width 57 height 14
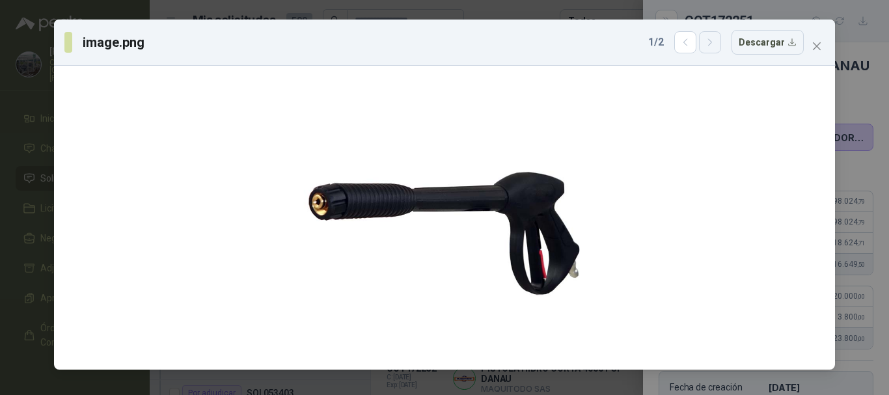
click at [710, 44] on icon "button" at bounding box center [710, 42] width 11 height 11
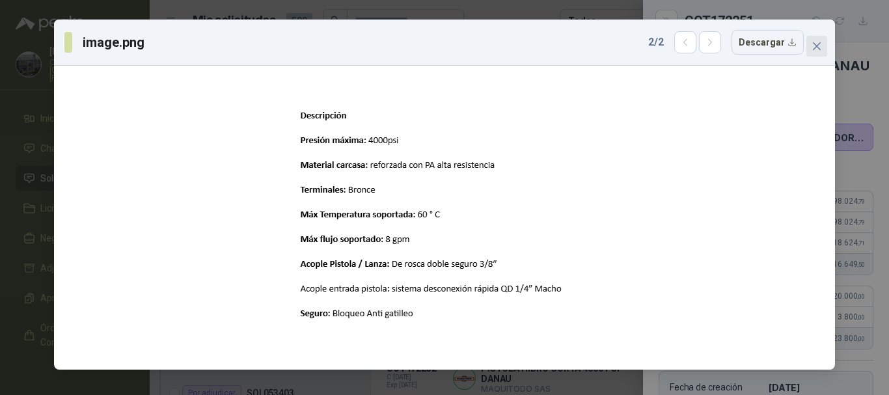
click at [815, 44] on icon "close" at bounding box center [817, 46] width 8 height 8
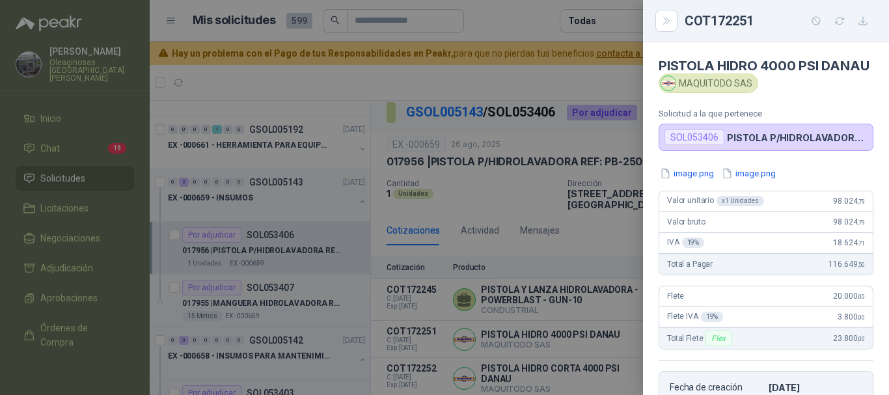
click at [497, 17] on div at bounding box center [444, 197] width 889 height 395
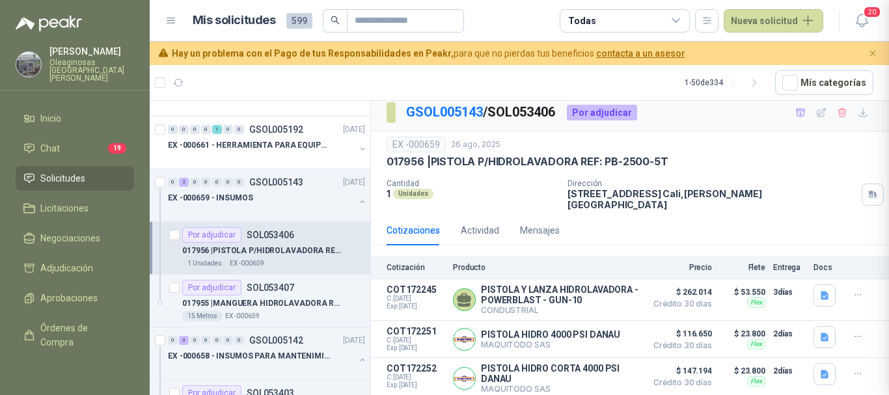
scroll to position [273, 0]
click at [609, 339] on button "Detalles" at bounding box center [608, 340] width 61 height 18
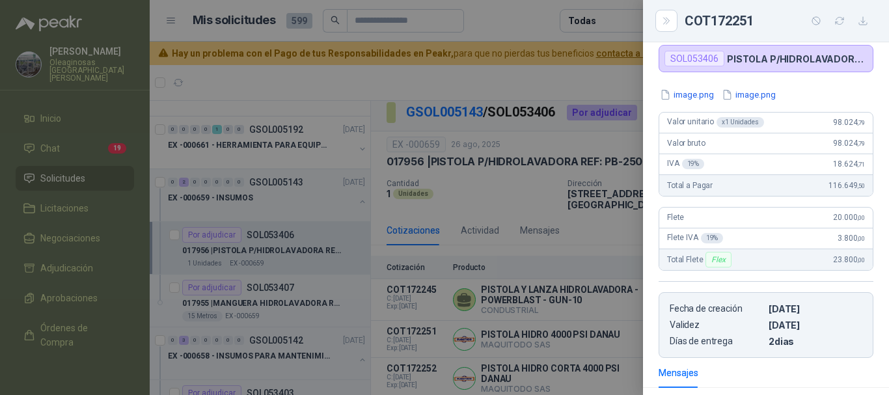
scroll to position [0, 0]
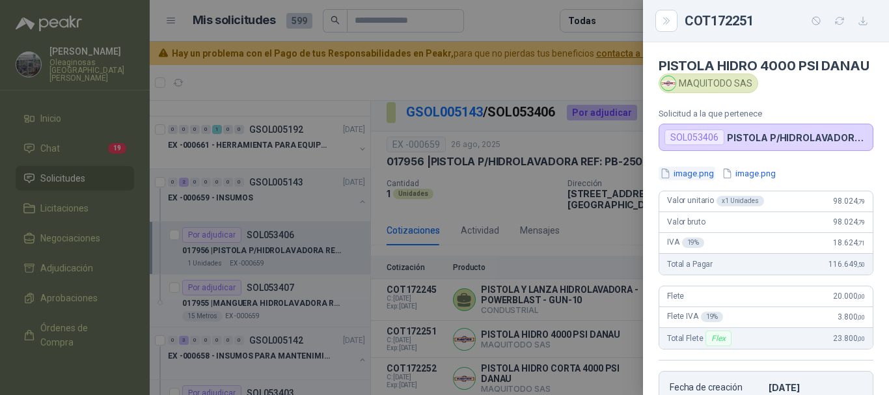
click at [693, 180] on button "image.png" at bounding box center [687, 174] width 57 height 14
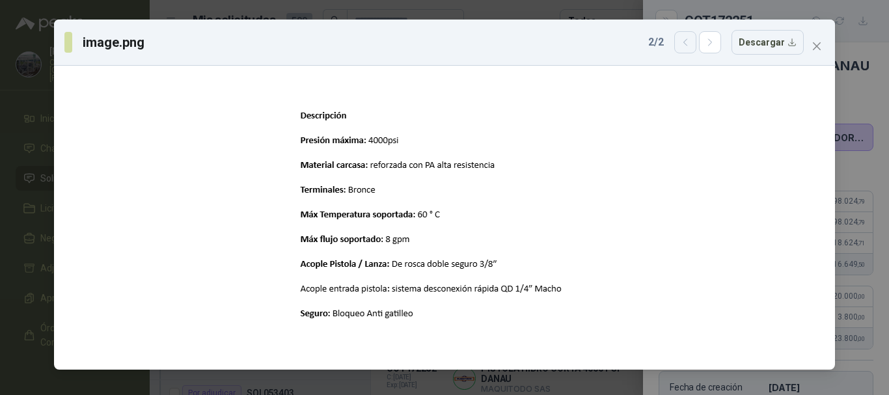
click at [689, 48] on icon "button" at bounding box center [685, 42] width 11 height 11
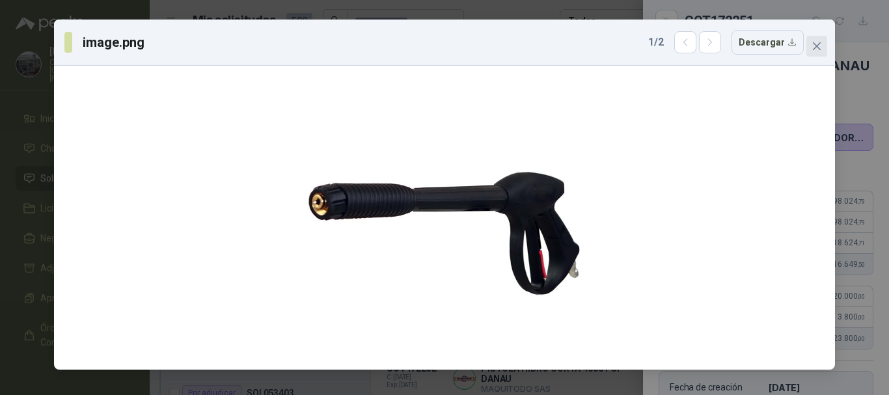
click at [817, 45] on icon "close" at bounding box center [817, 46] width 10 height 10
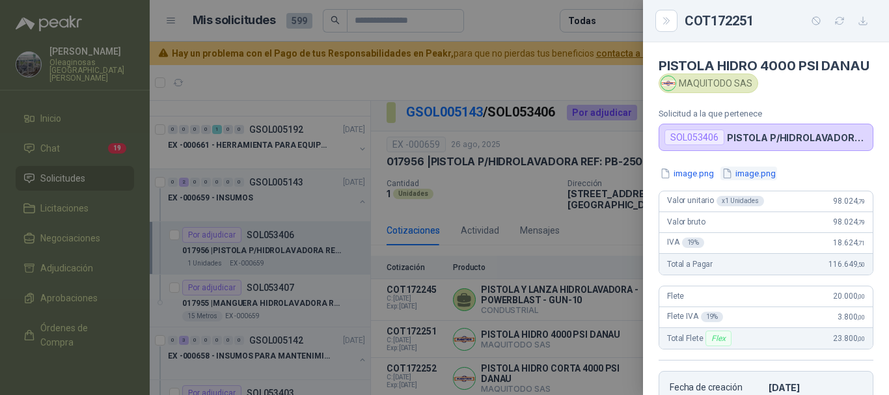
click at [758, 180] on button "image.png" at bounding box center [749, 174] width 57 height 14
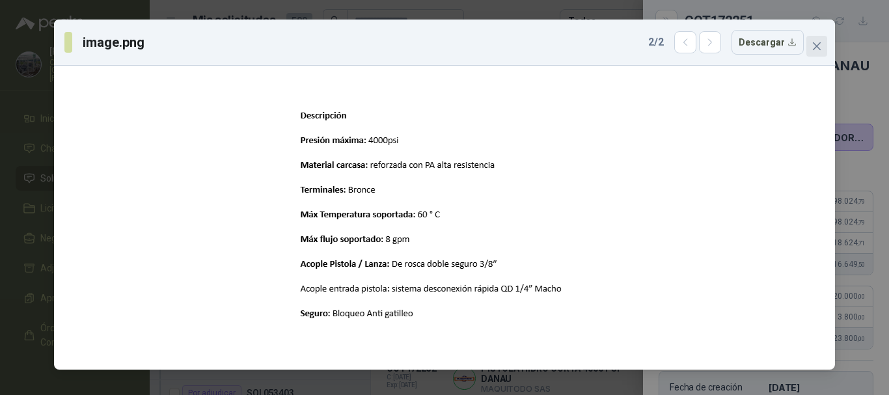
click at [815, 40] on button "Close" at bounding box center [817, 46] width 21 height 21
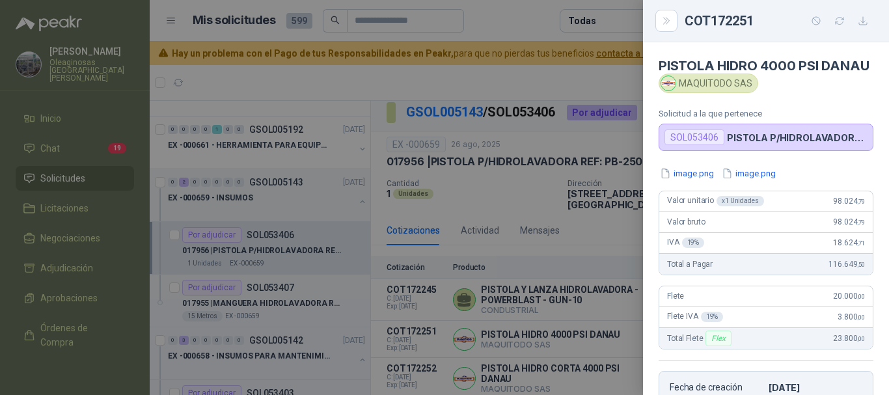
click at [511, 74] on div at bounding box center [444, 197] width 889 height 395
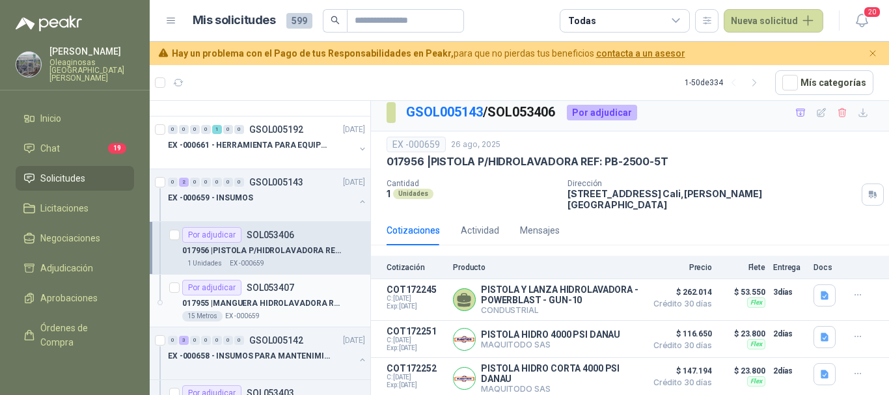
click at [294, 313] on div "15 Metros EX -000659" at bounding box center [273, 316] width 183 height 10
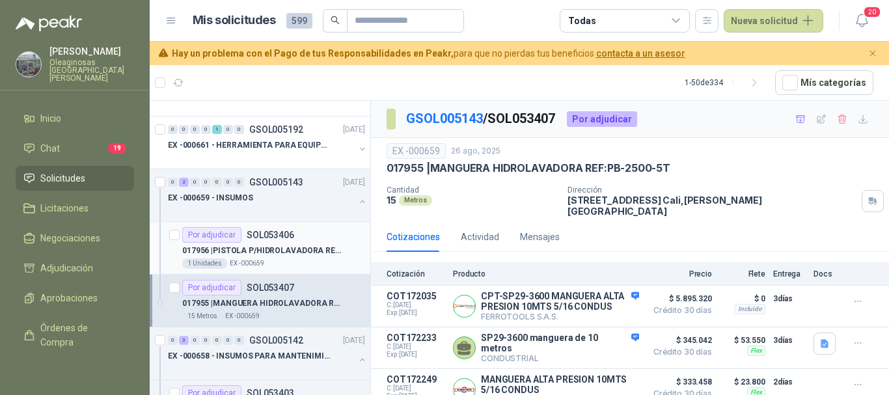
click at [306, 261] on div "1 Unidades EX -000659" at bounding box center [273, 264] width 183 height 10
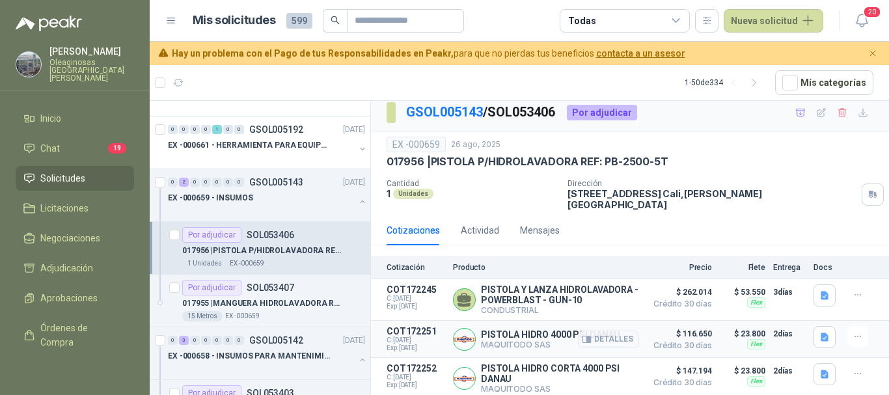
scroll to position [12, 0]
click at [602, 376] on button "Detalles" at bounding box center [608, 379] width 61 height 18
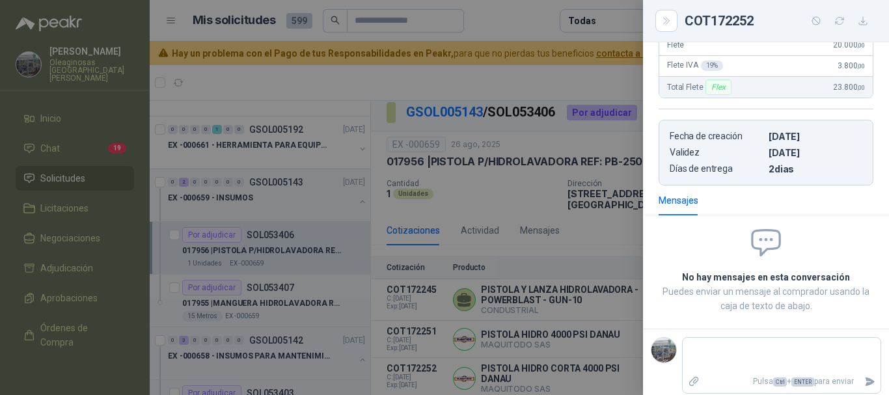
scroll to position [0, 0]
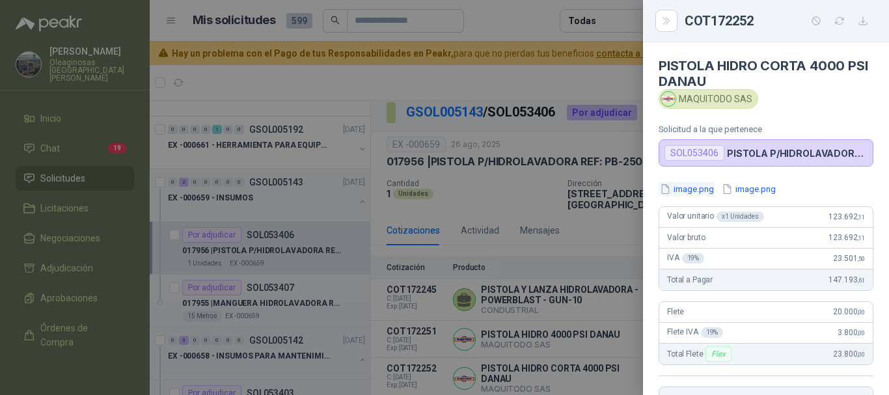
click at [693, 193] on button "image.png" at bounding box center [687, 189] width 57 height 14
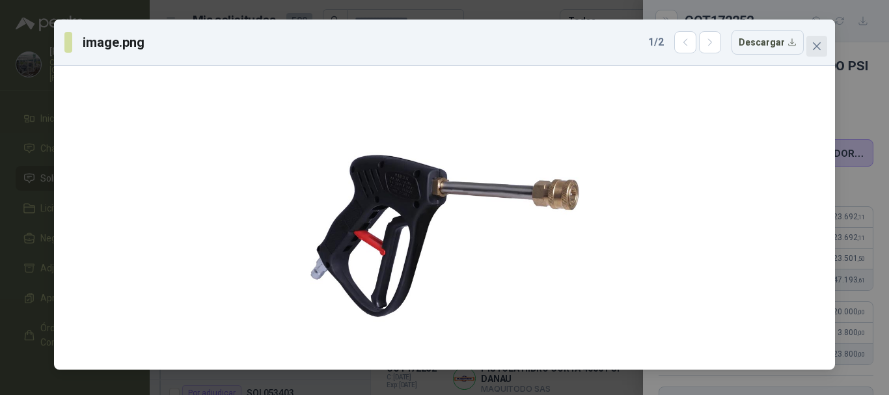
click at [818, 46] on icon "close" at bounding box center [817, 46] width 8 height 8
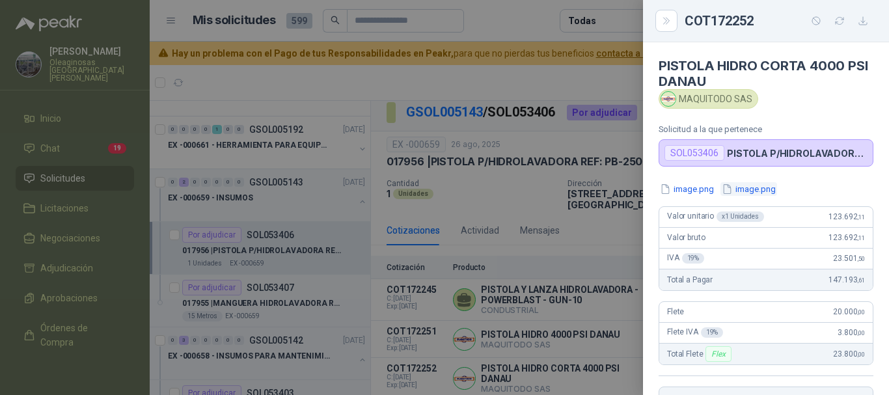
click at [761, 188] on button "image.png" at bounding box center [749, 189] width 57 height 14
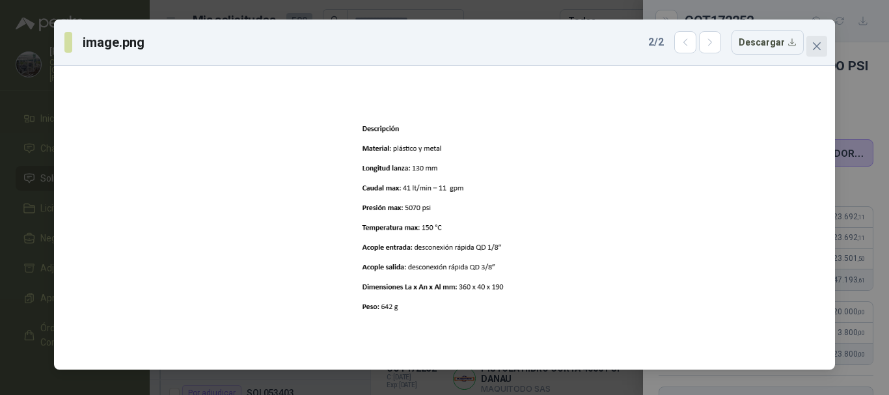
click at [816, 43] on icon "close" at bounding box center [817, 46] width 10 height 10
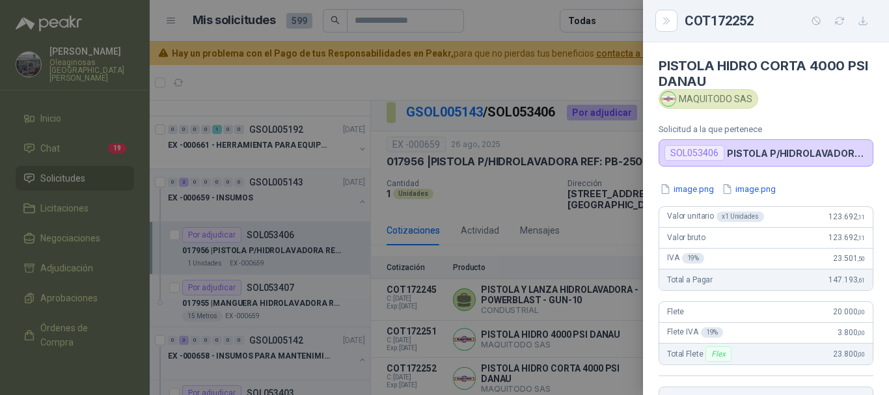
click at [522, 22] on div at bounding box center [444, 197] width 889 height 395
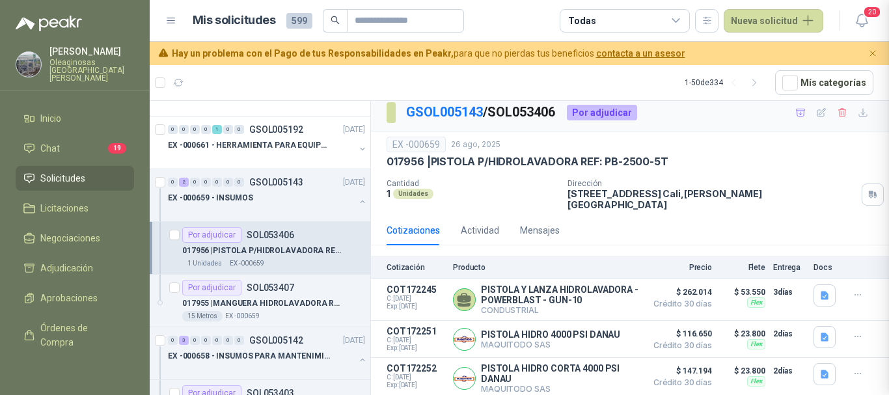
scroll to position [273, 0]
click at [281, 312] on div "15 Metros EX -000659" at bounding box center [273, 316] width 183 height 10
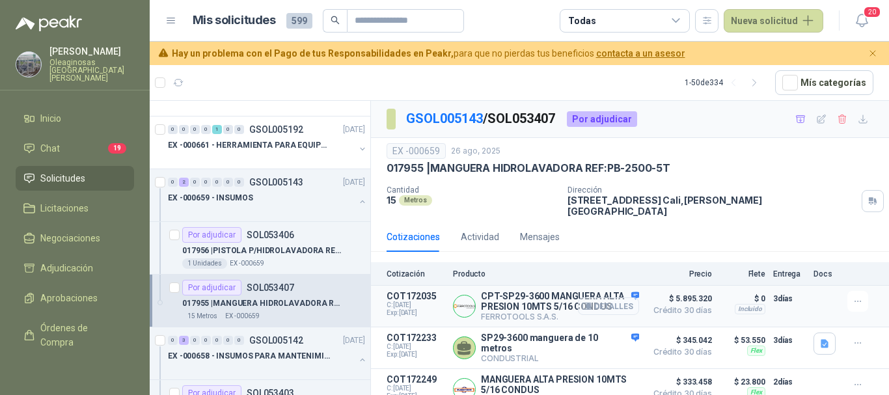
click at [612, 303] on button "Detalles" at bounding box center [608, 307] width 61 height 18
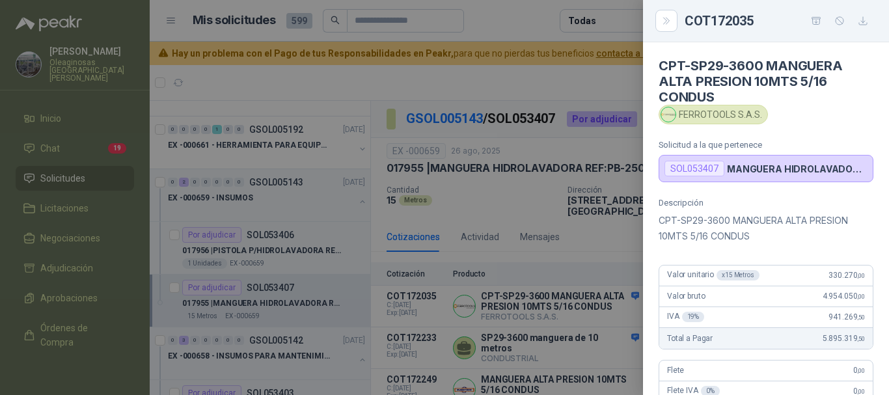
click at [560, 78] on div at bounding box center [444, 197] width 889 height 395
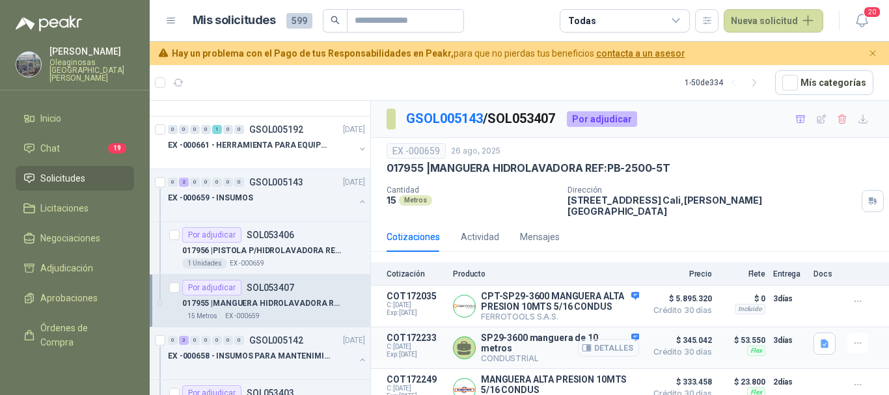
click at [616, 354] on button "Detalles" at bounding box center [608, 348] width 61 height 18
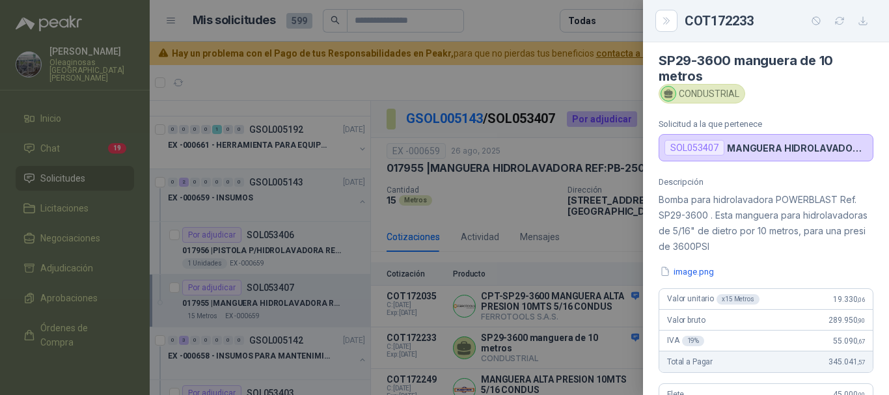
scroll to position [0, 0]
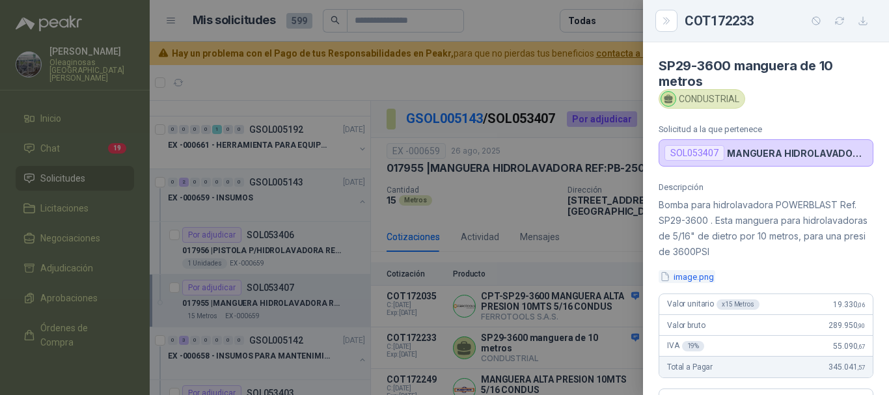
click at [694, 277] on button "image.png" at bounding box center [687, 277] width 57 height 14
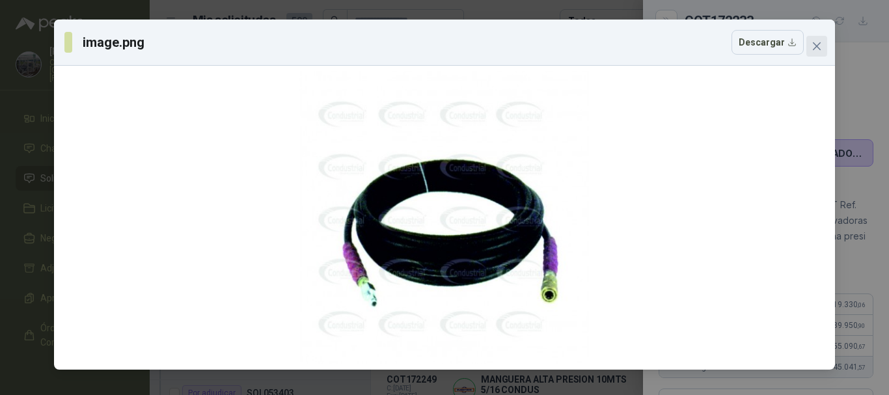
click at [822, 45] on icon "close" at bounding box center [817, 46] width 10 height 10
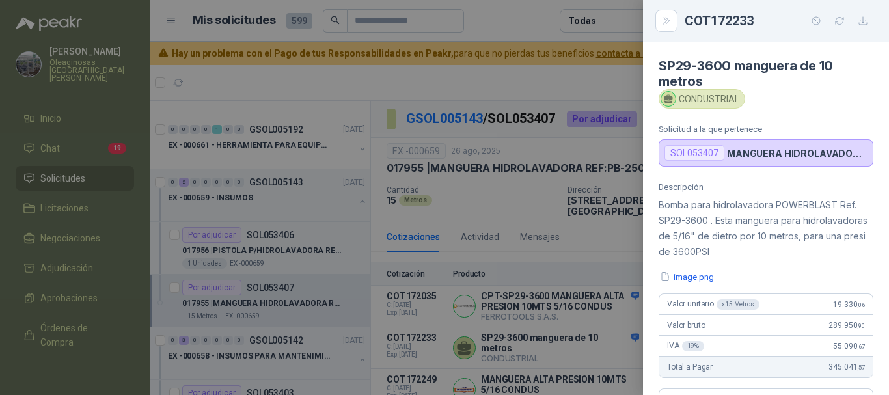
click at [593, 80] on div at bounding box center [444, 197] width 889 height 395
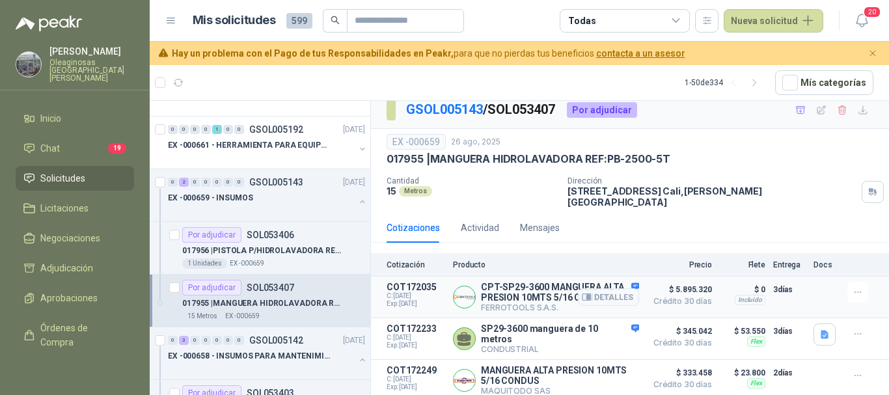
scroll to position [17, 0]
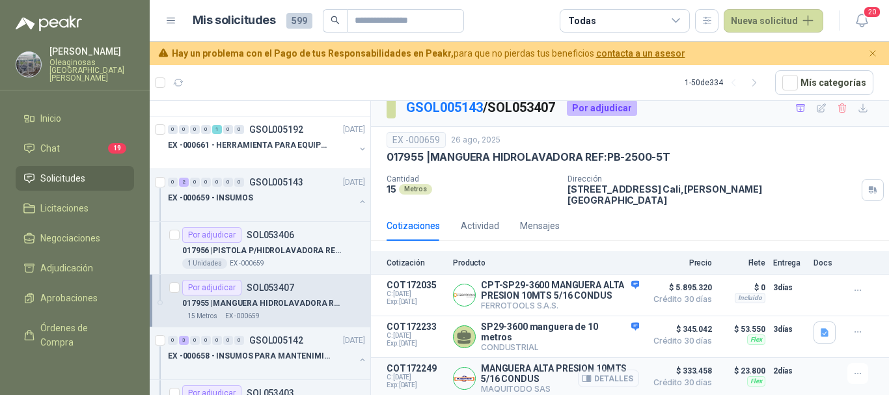
click at [619, 379] on button "Detalles" at bounding box center [608, 379] width 61 height 18
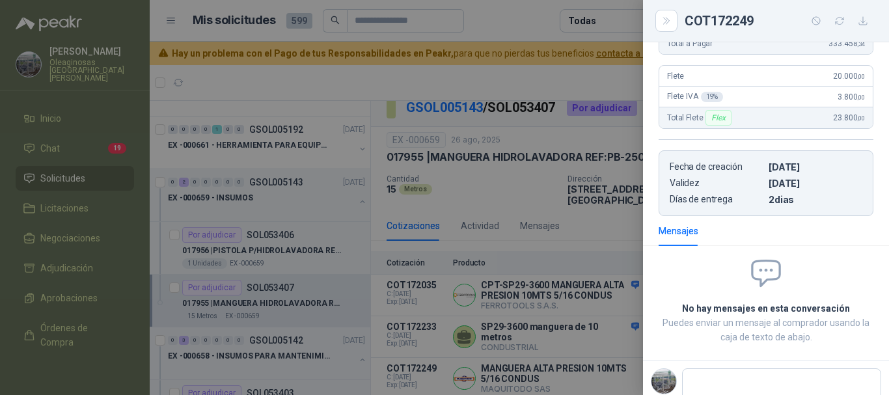
scroll to position [260, 0]
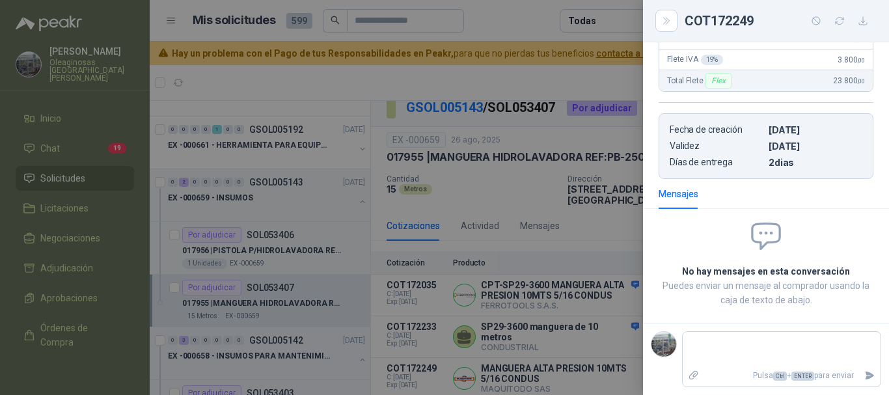
click at [582, 75] on div at bounding box center [444, 197] width 889 height 395
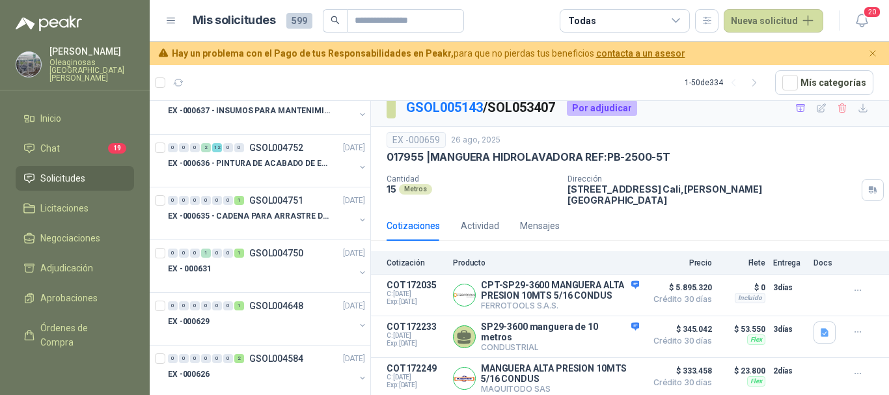
scroll to position [1758, 0]
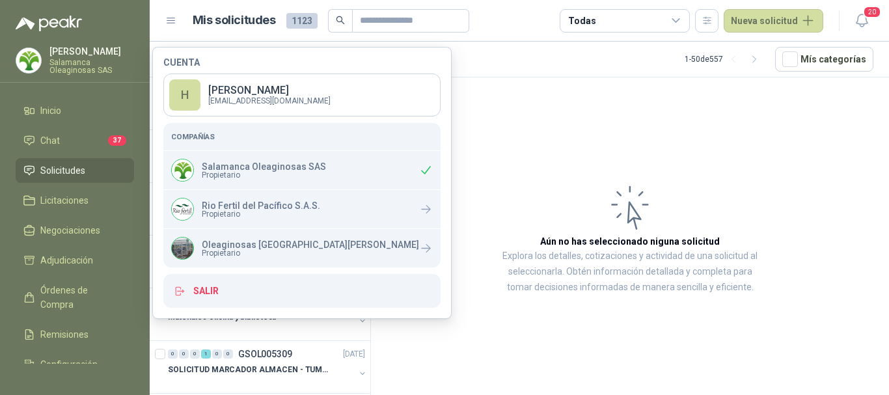
scroll to position [651, 0]
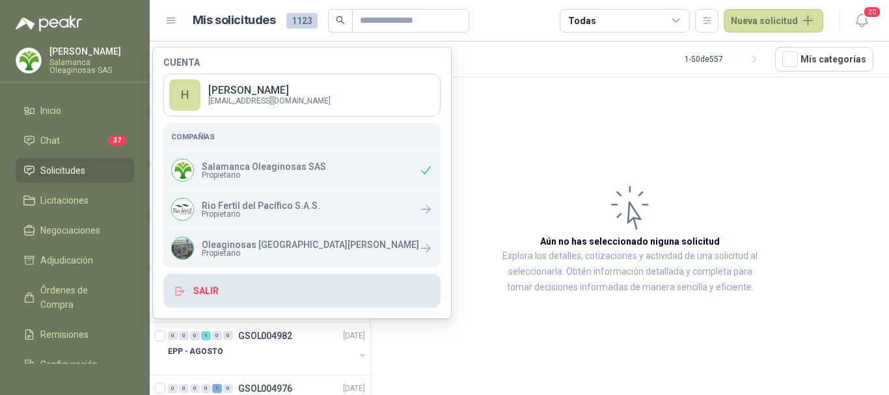
click at [206, 285] on button "Salir" at bounding box center [301, 291] width 277 height 34
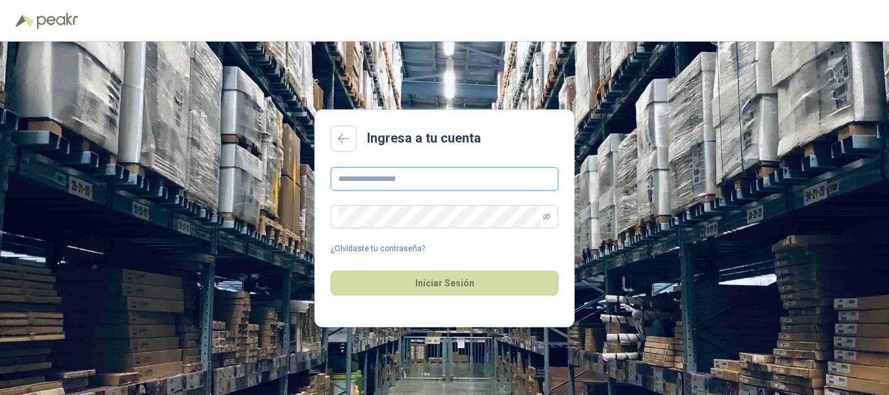
click at [423, 178] on input "text" at bounding box center [445, 178] width 228 height 23
type input "**********"
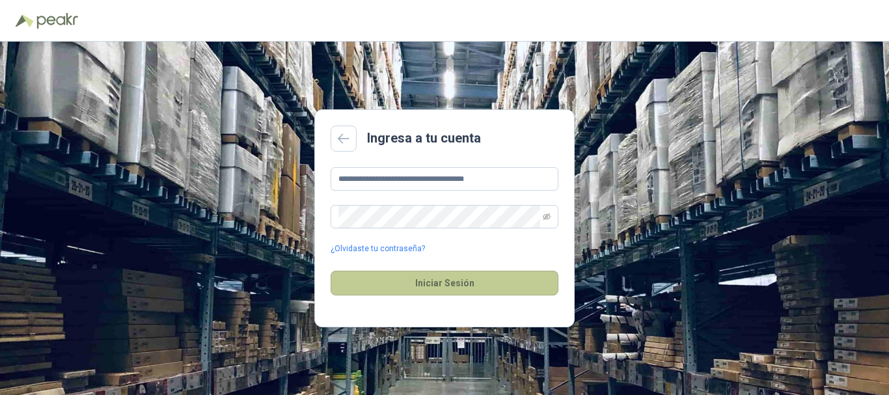
click at [448, 281] on button "Iniciar Sesión" at bounding box center [445, 283] width 228 height 25
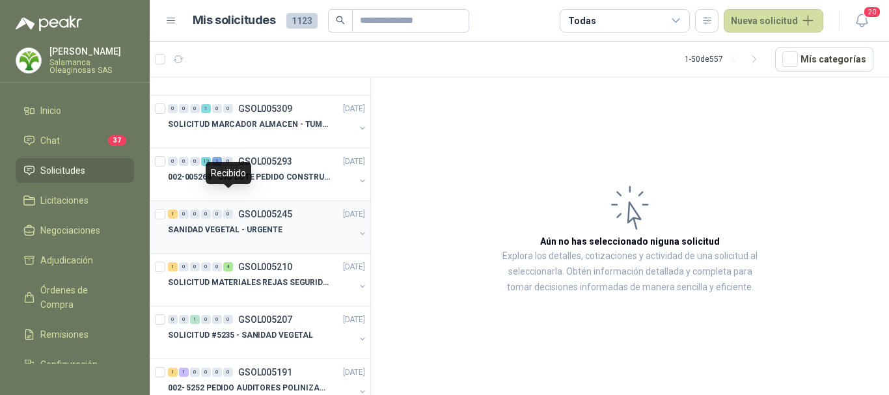
scroll to position [260, 0]
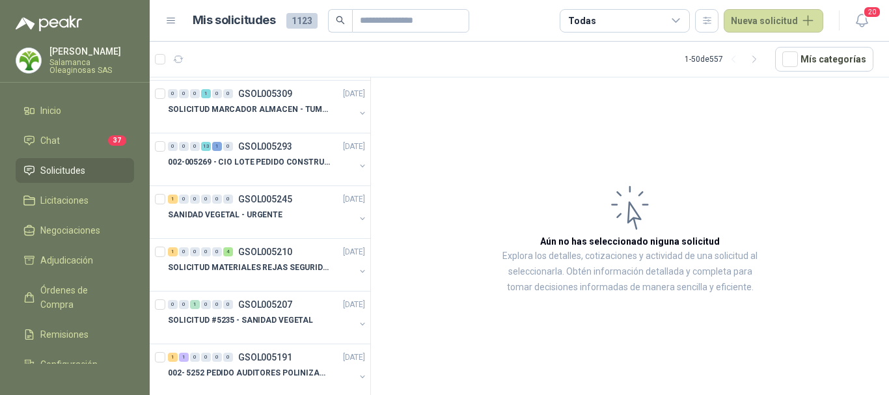
click at [76, 167] on span "Solicitudes" at bounding box center [62, 170] width 45 height 14
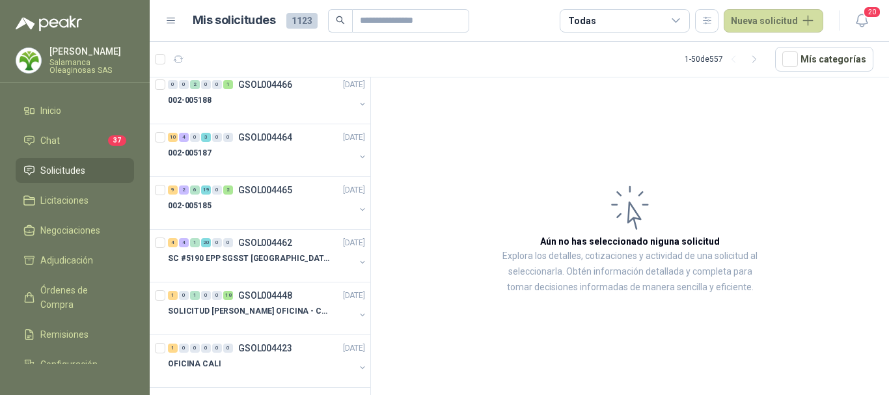
scroll to position [2279, 0]
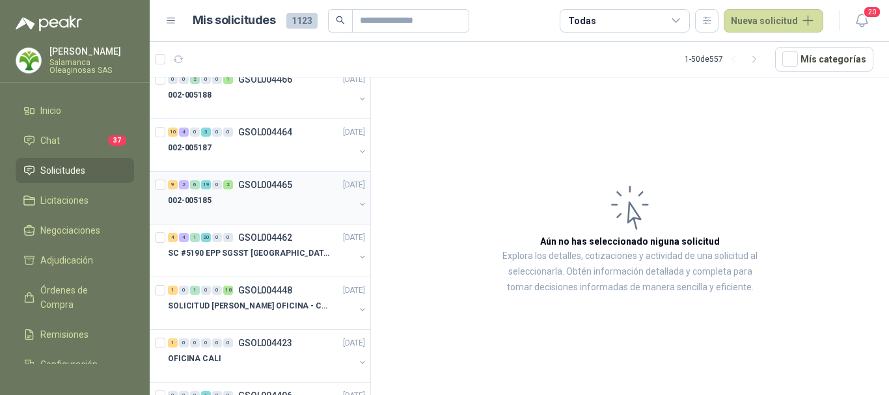
click at [268, 196] on div "002-005185" at bounding box center [261, 201] width 187 height 16
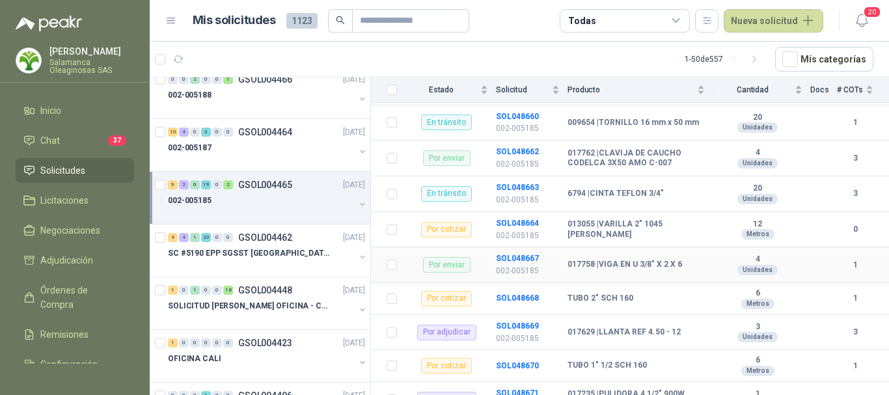
scroll to position [1201, 0]
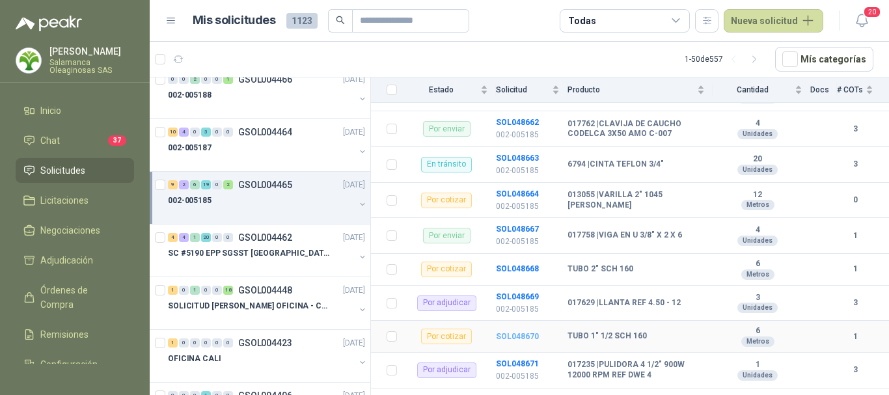
click at [514, 332] on b "SOL048670" at bounding box center [517, 336] width 43 height 9
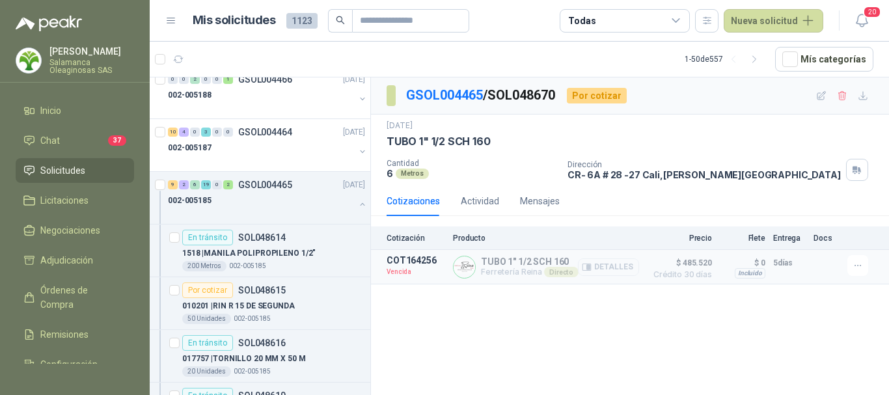
click at [617, 264] on button "Detalles" at bounding box center [608, 268] width 61 height 18
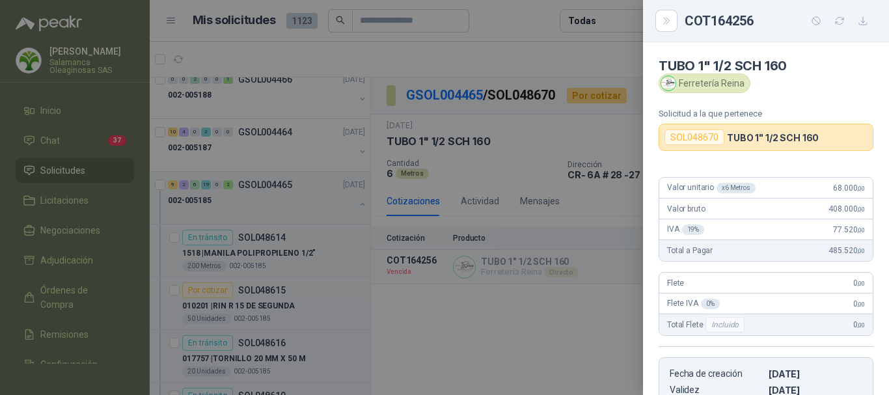
click at [564, 64] on div at bounding box center [444, 197] width 889 height 395
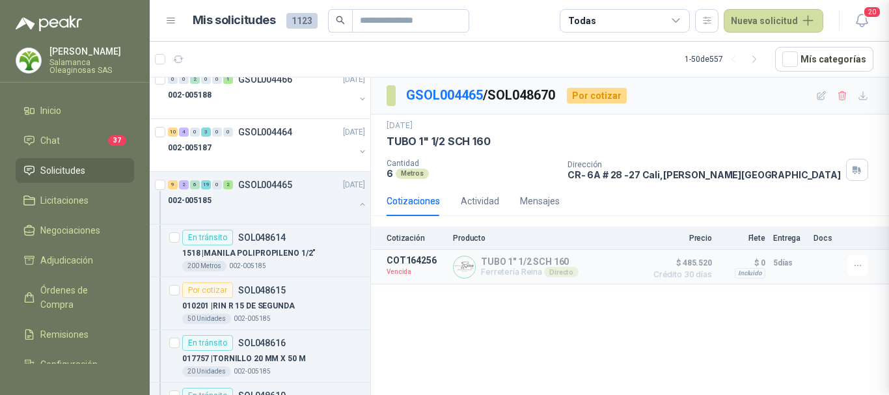
scroll to position [244, 0]
click at [611, 269] on button "Detalles" at bounding box center [608, 268] width 61 height 18
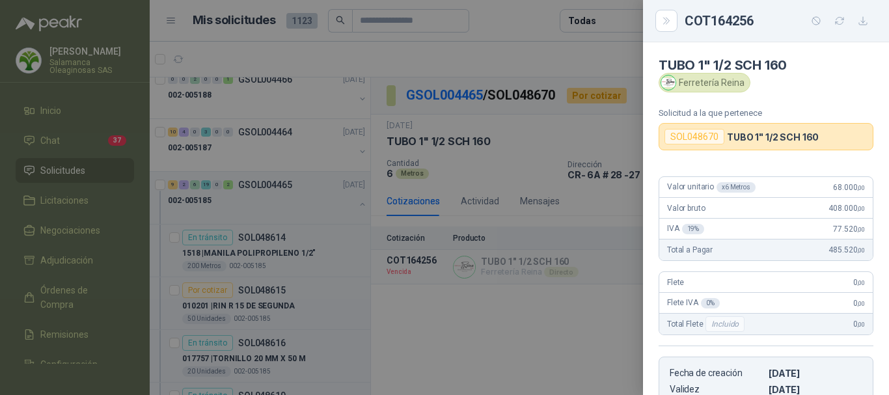
scroll to position [0, 0]
click at [517, 20] on div at bounding box center [444, 197] width 889 height 395
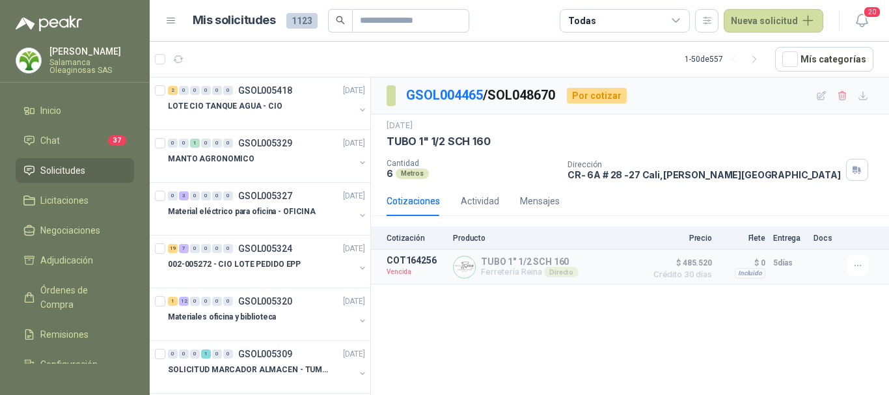
click at [70, 167] on span "Solicitudes" at bounding box center [62, 170] width 45 height 14
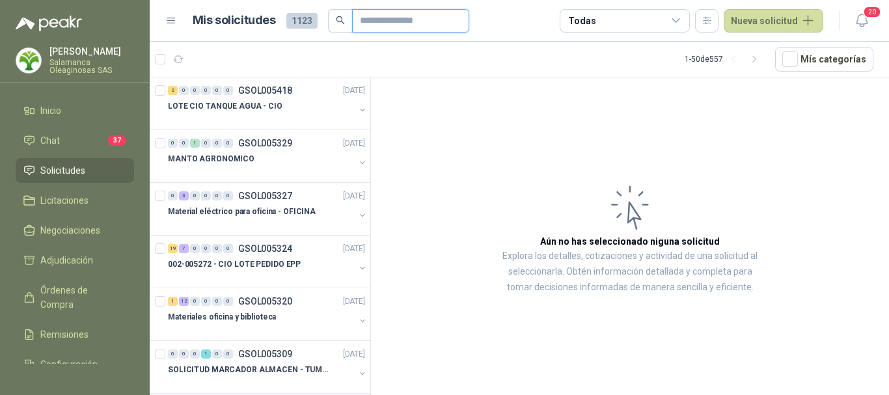
click at [432, 20] on input "text" at bounding box center [405, 21] width 91 height 22
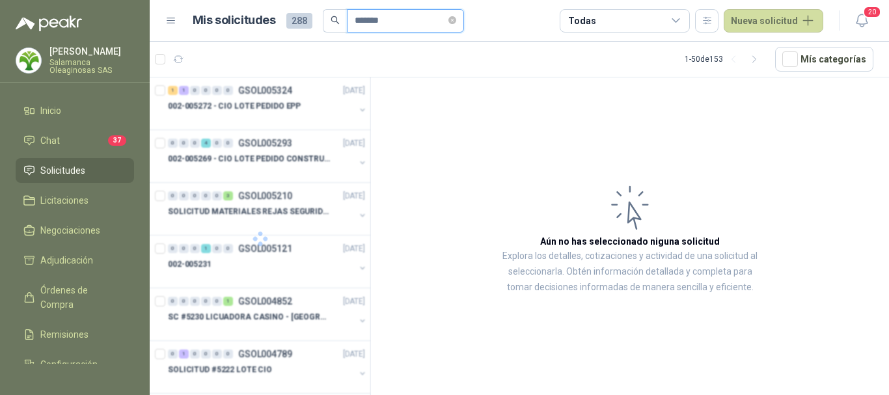
type input "*******"
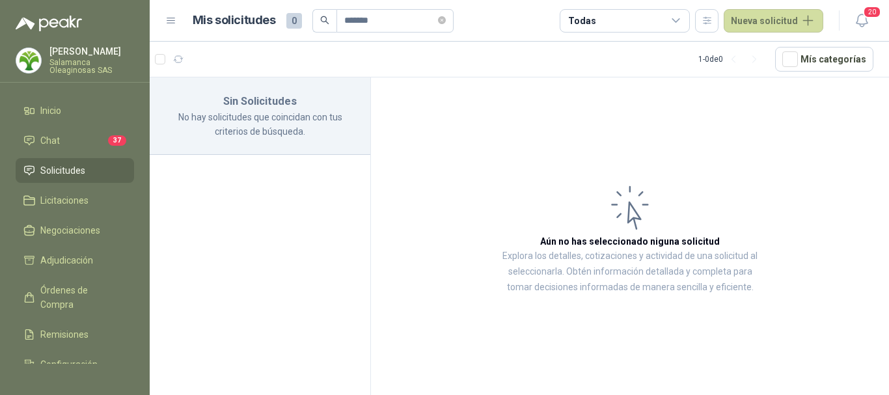
click at [75, 169] on span "Solicitudes" at bounding box center [62, 170] width 45 height 14
click at [63, 170] on span "Solicitudes" at bounding box center [62, 170] width 45 height 14
drag, startPoint x: 70, startPoint y: 199, endPoint x: 72, endPoint y: 182, distance: 17.7
click at [70, 199] on span "Licitaciones" at bounding box center [64, 200] width 48 height 14
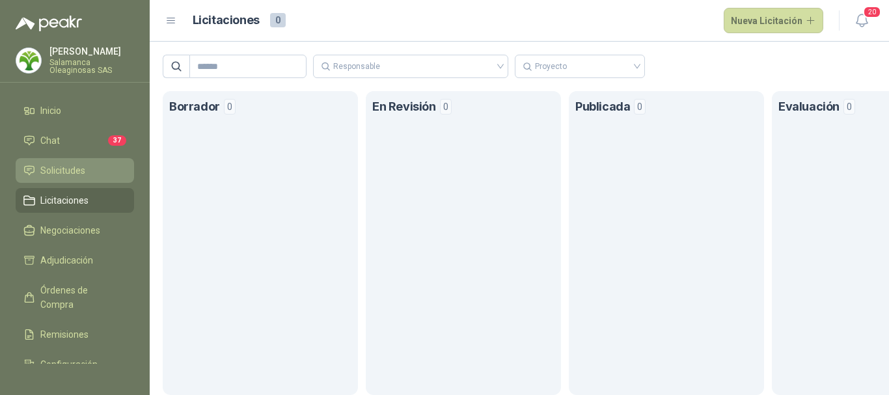
click at [72, 170] on span "Solicitudes" at bounding box center [62, 170] width 45 height 14
